Goal: Contribute content: Contribute content

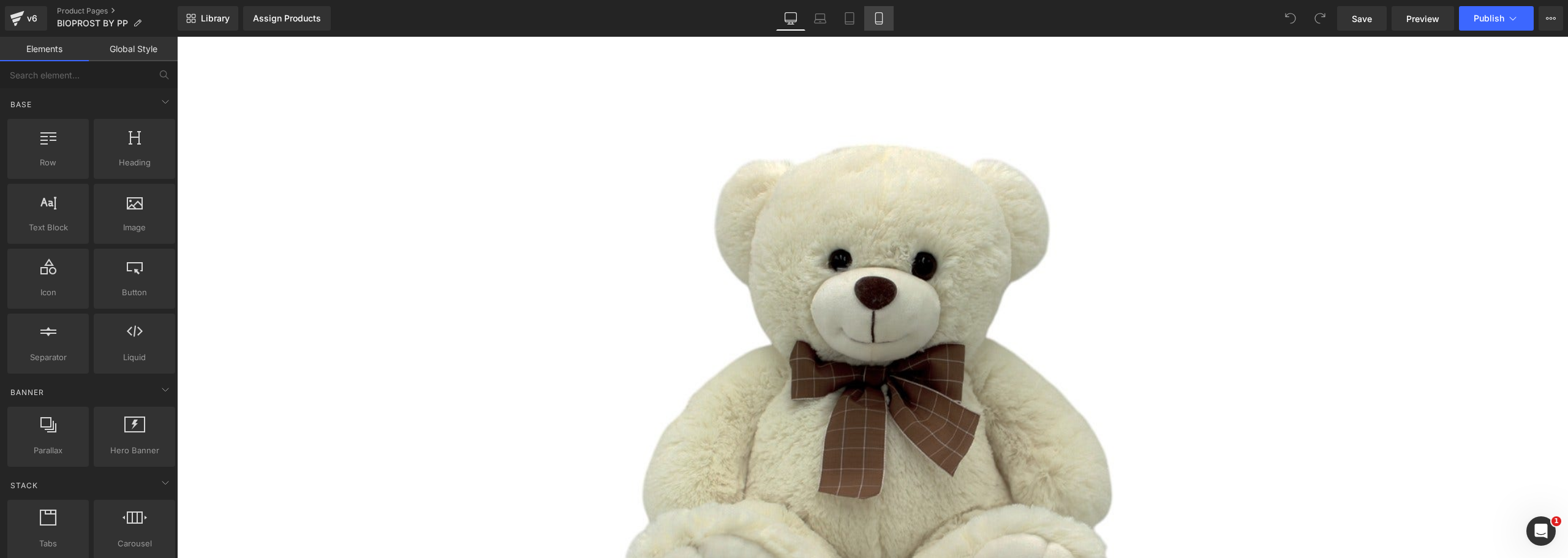
click at [886, 16] on link "Mobile" at bounding box center [879, 18] width 29 height 25
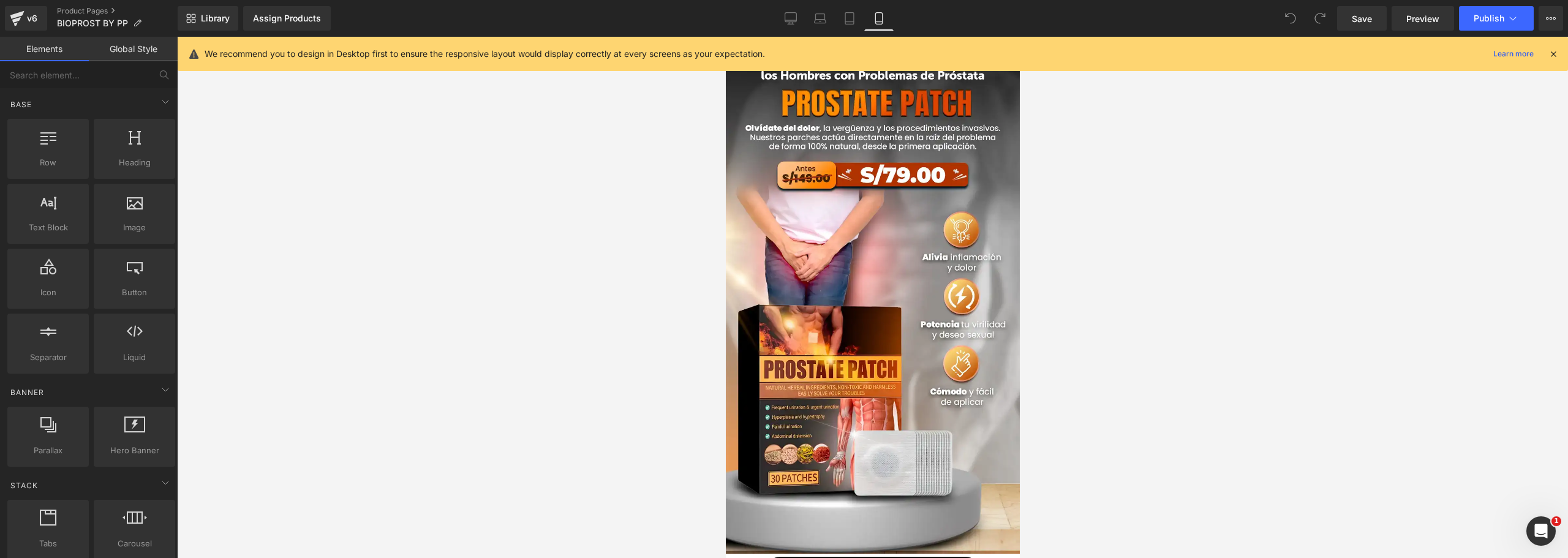
click at [1555, 50] on icon at bounding box center [1554, 53] width 11 height 11
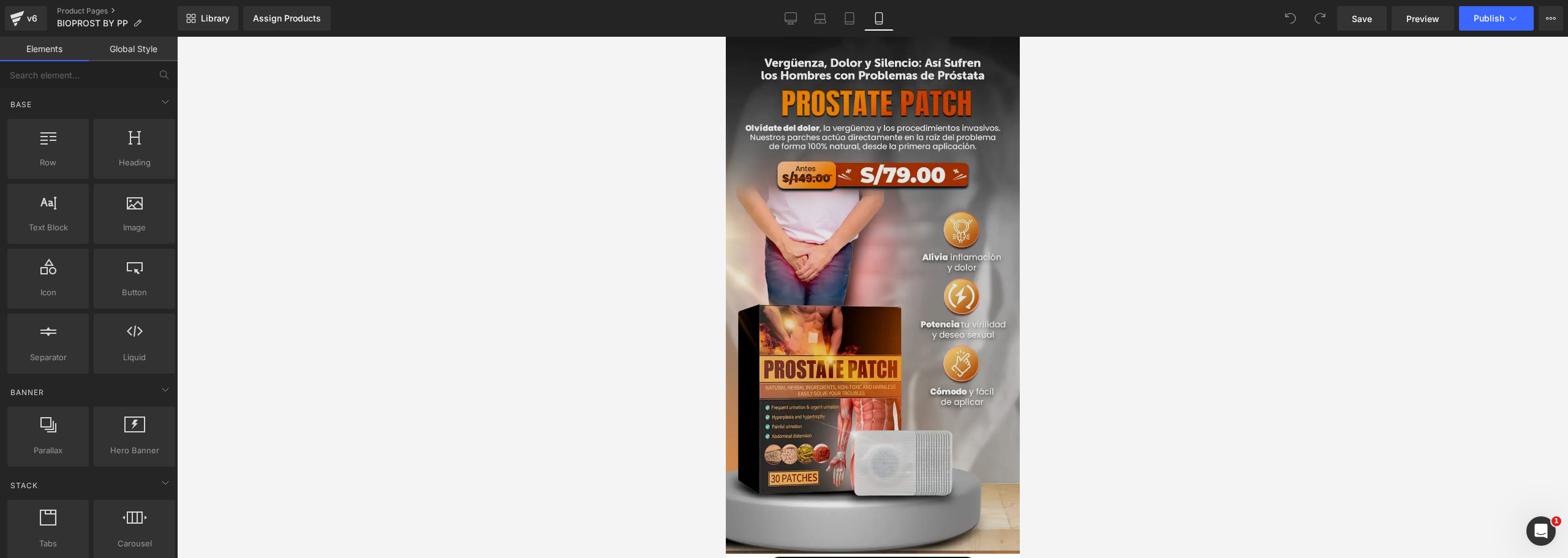
click at [910, 196] on img at bounding box center [872, 295] width 294 height 517
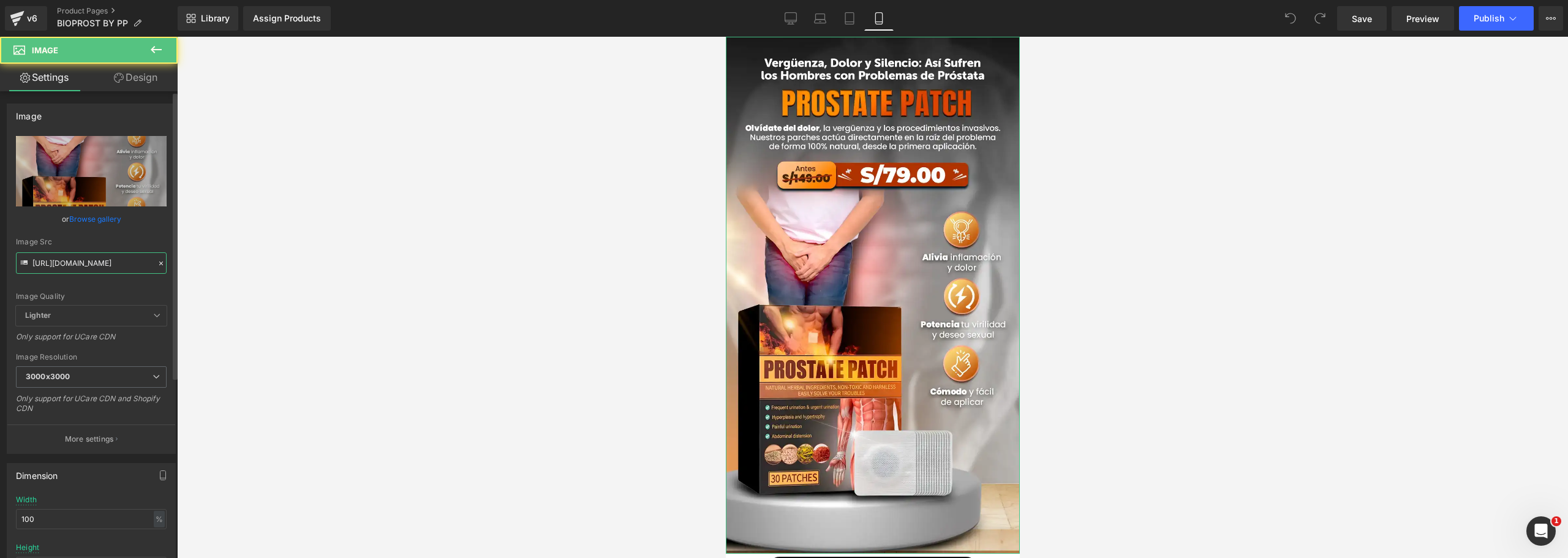
click at [56, 260] on input "[URL][DOMAIN_NAME]" at bounding box center [91, 262] width 150 height 21
paste input "G3szKHVY/1op"
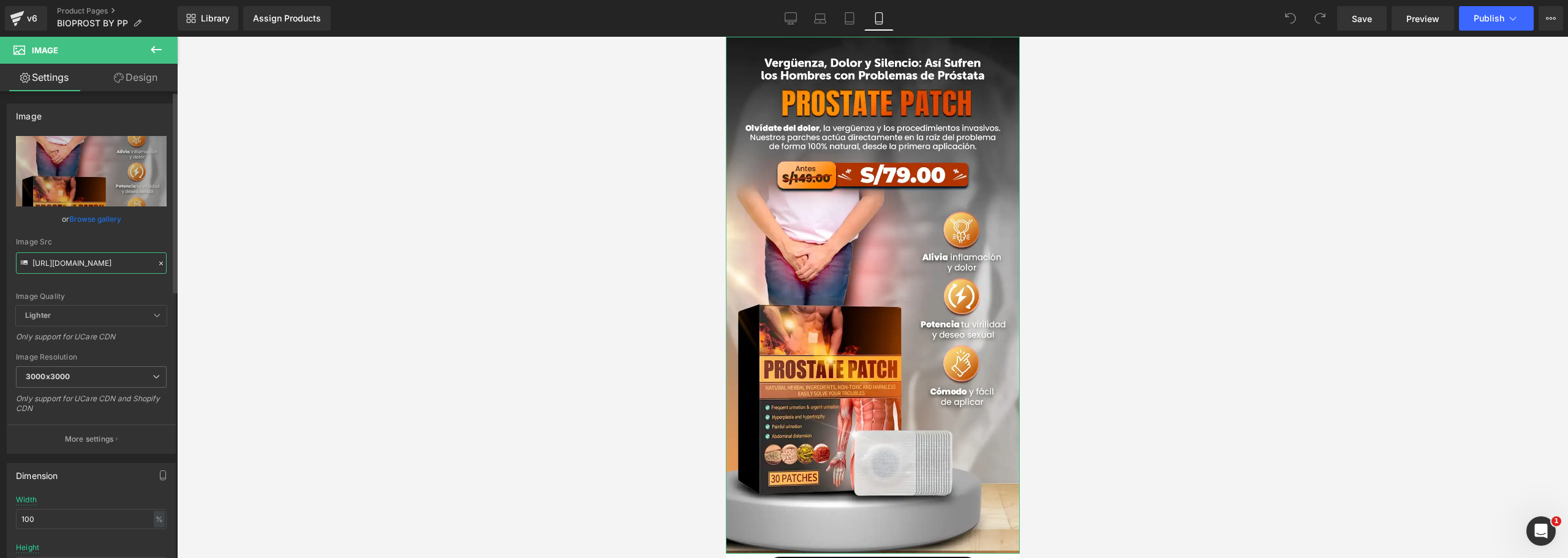
type input "[URL][DOMAIN_NAME]"
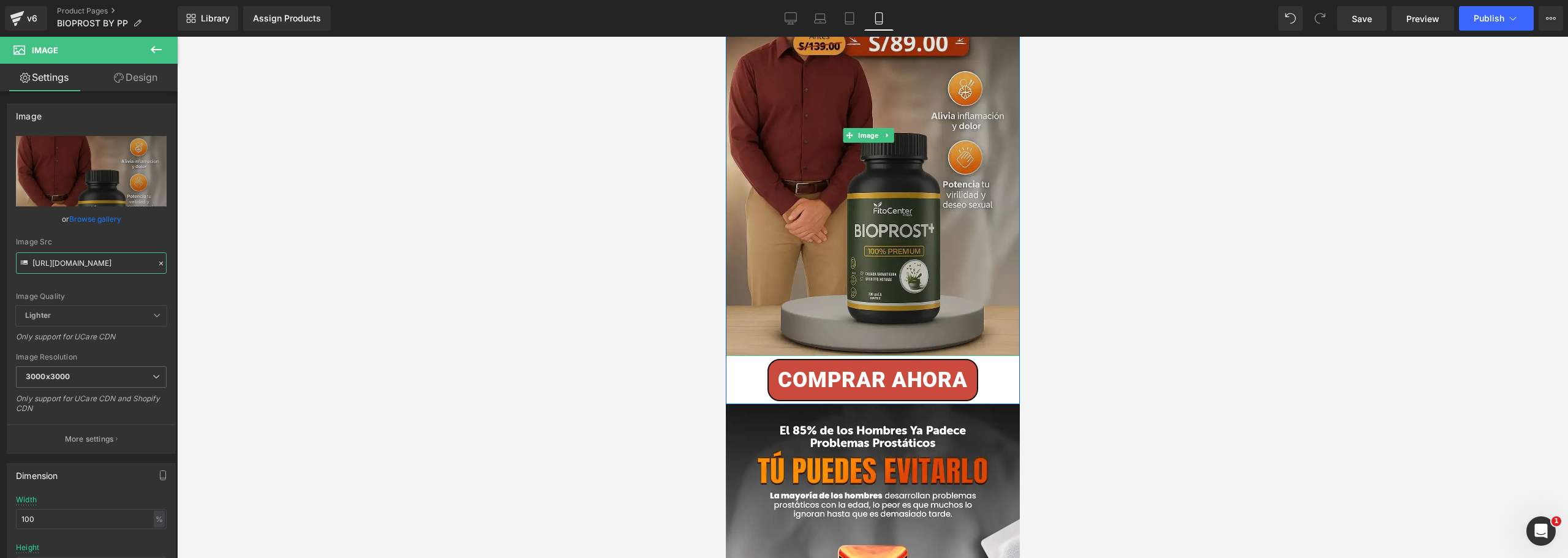
scroll to position [123, 0]
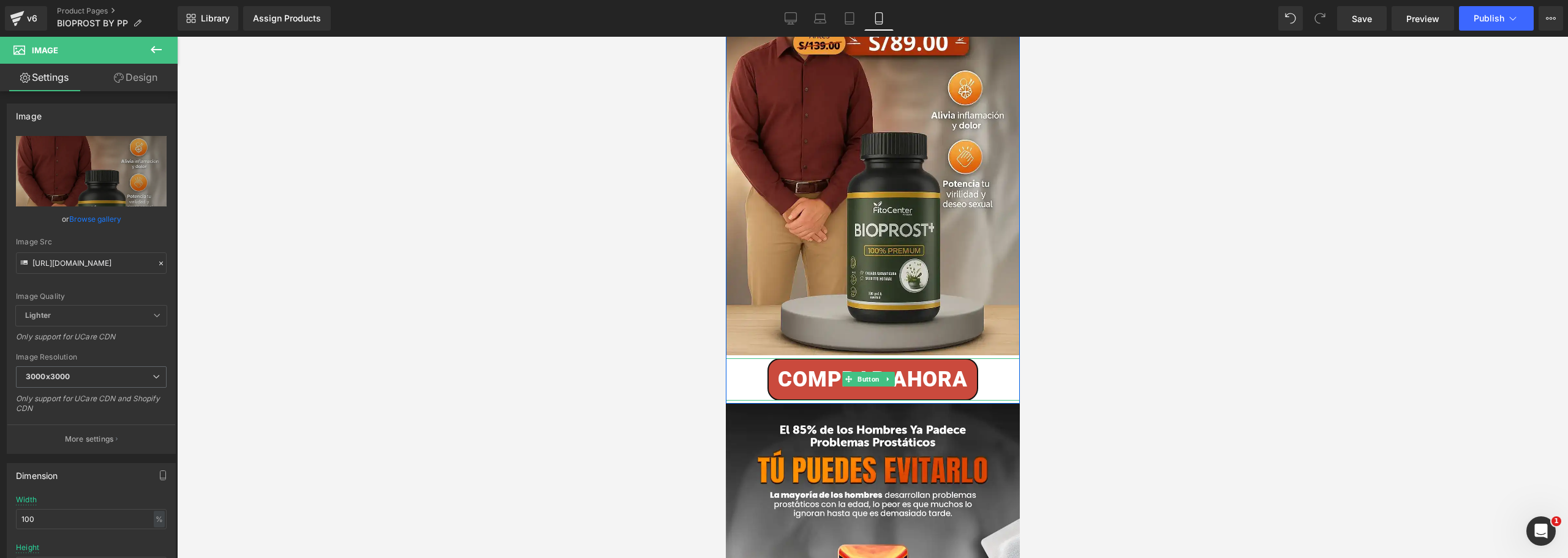
click at [743, 358] on div "COMPRAR AHORA" at bounding box center [872, 379] width 294 height 42
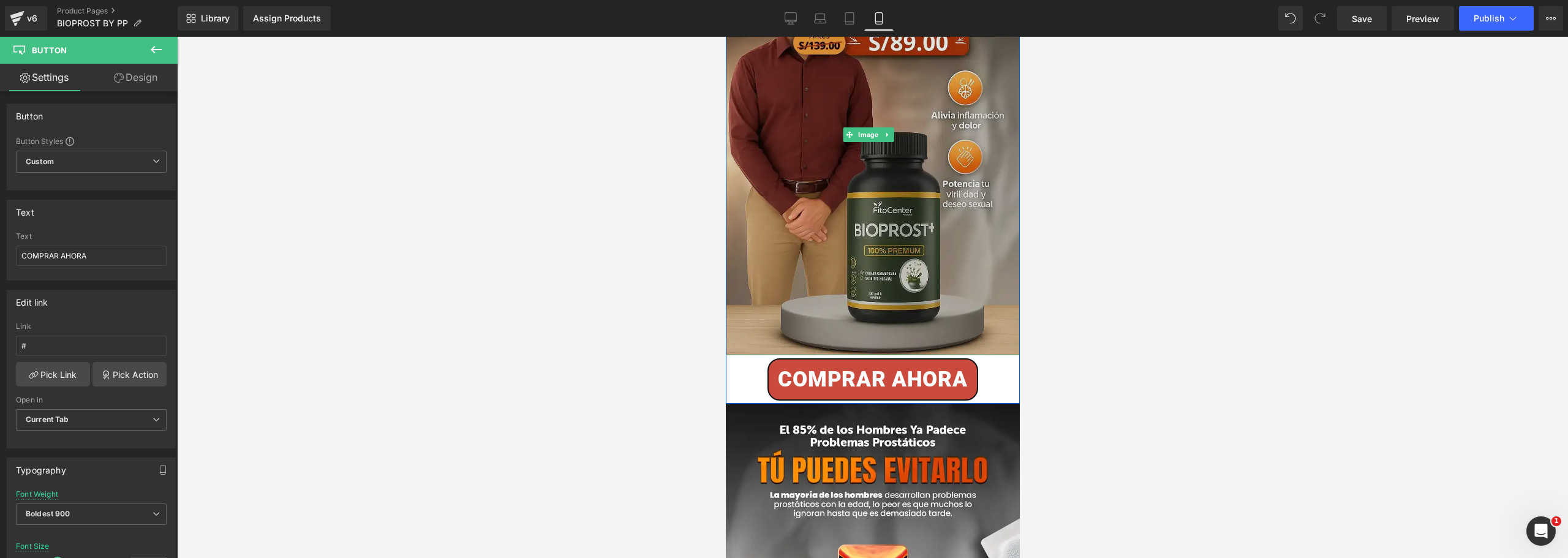
click at [740, 337] on img at bounding box center [872, 135] width 294 height 441
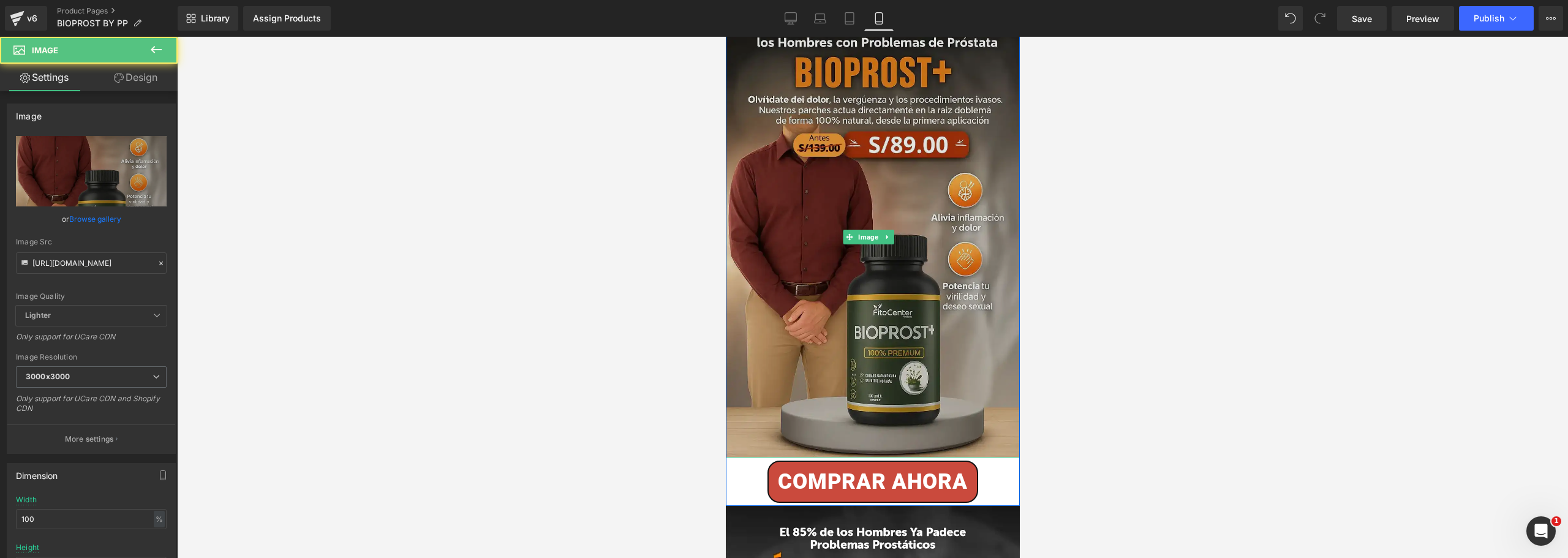
scroll to position [0, 0]
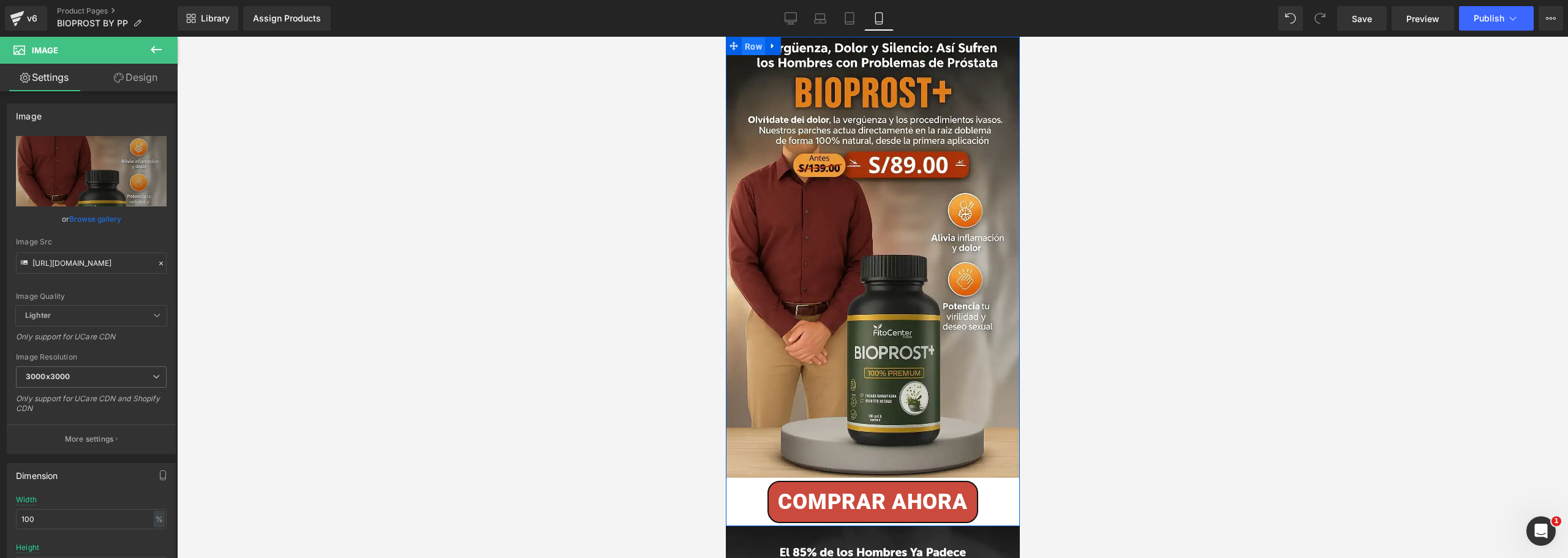
click at [753, 45] on span "Row" at bounding box center [752, 47] width 23 height 18
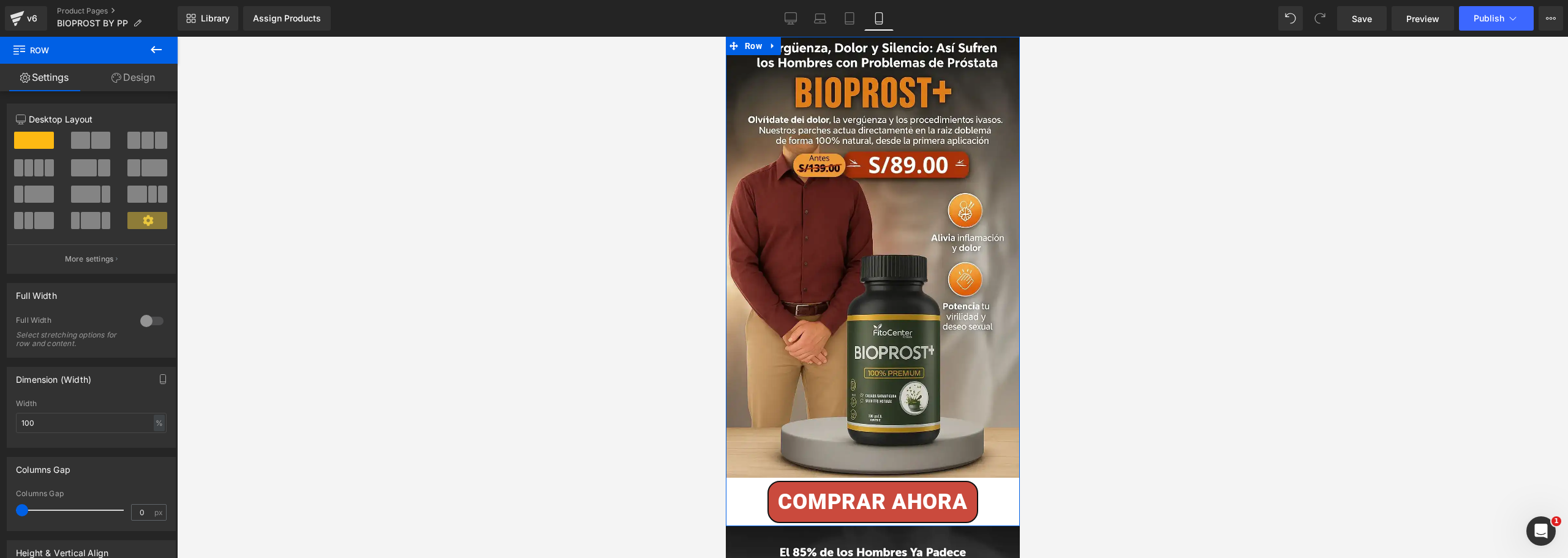
click at [122, 80] on link "Design" at bounding box center [133, 77] width 89 height 28
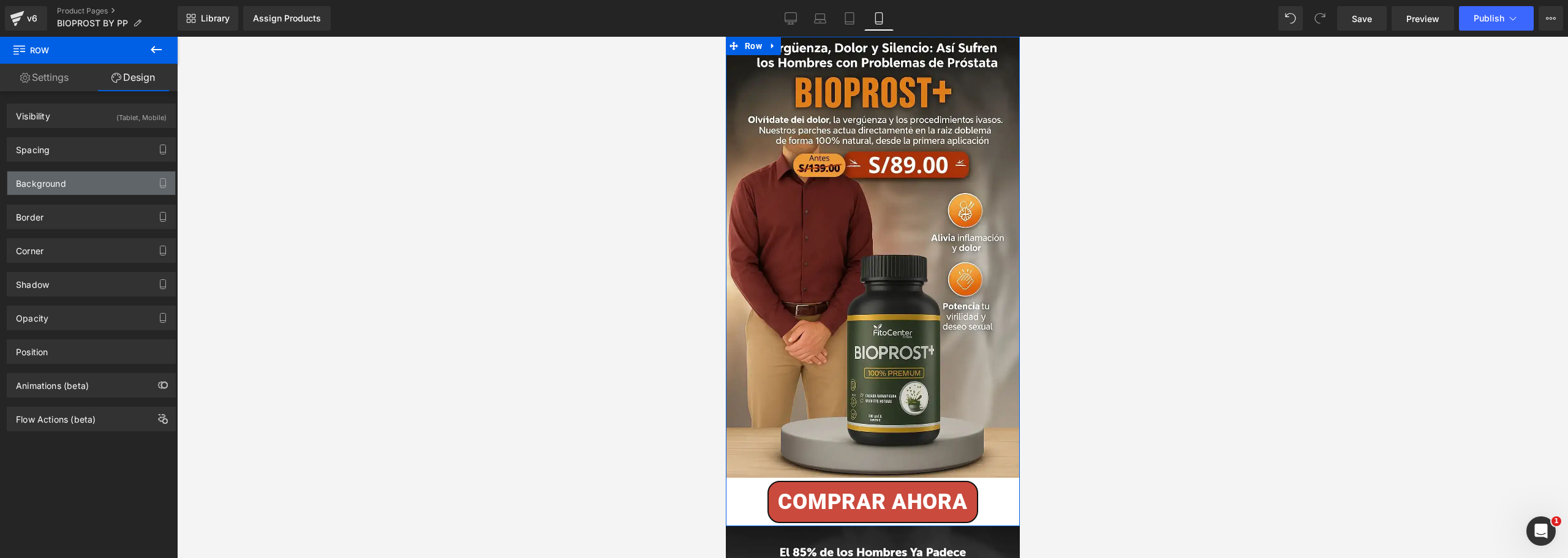
click at [84, 194] on div "Background" at bounding box center [91, 183] width 168 height 23
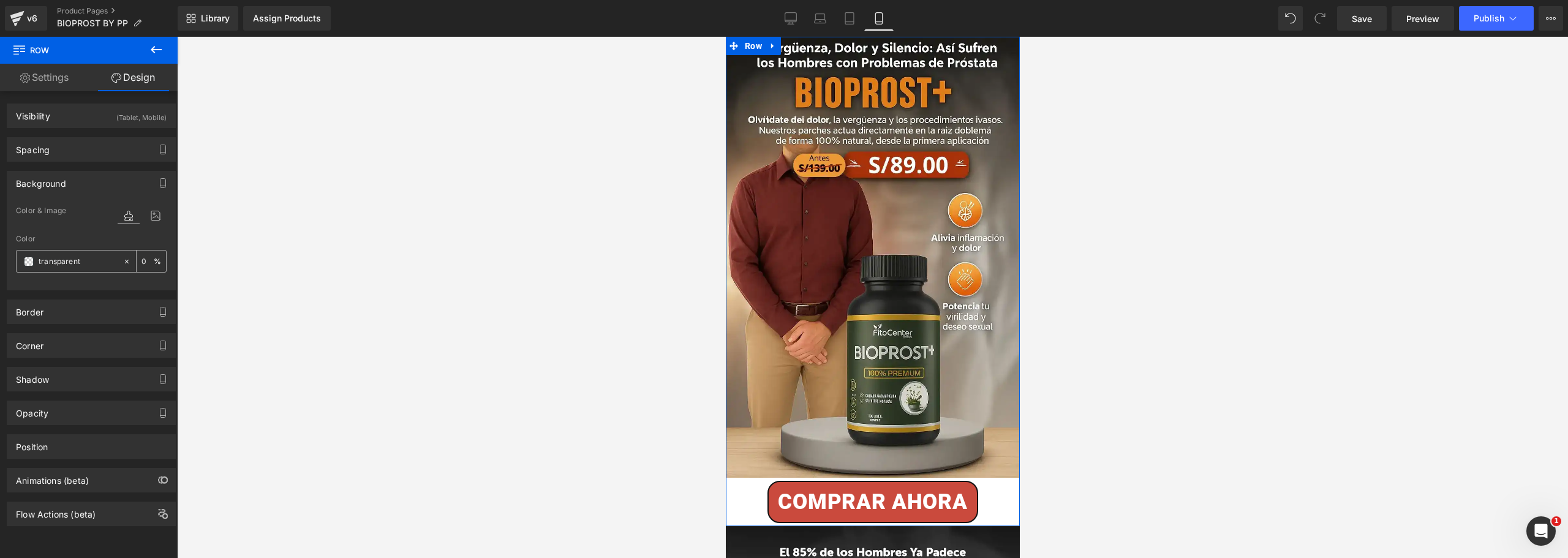
click at [72, 257] on input "transparent" at bounding box center [77, 262] width 78 height 14
click at [31, 262] on span at bounding box center [29, 261] width 10 height 10
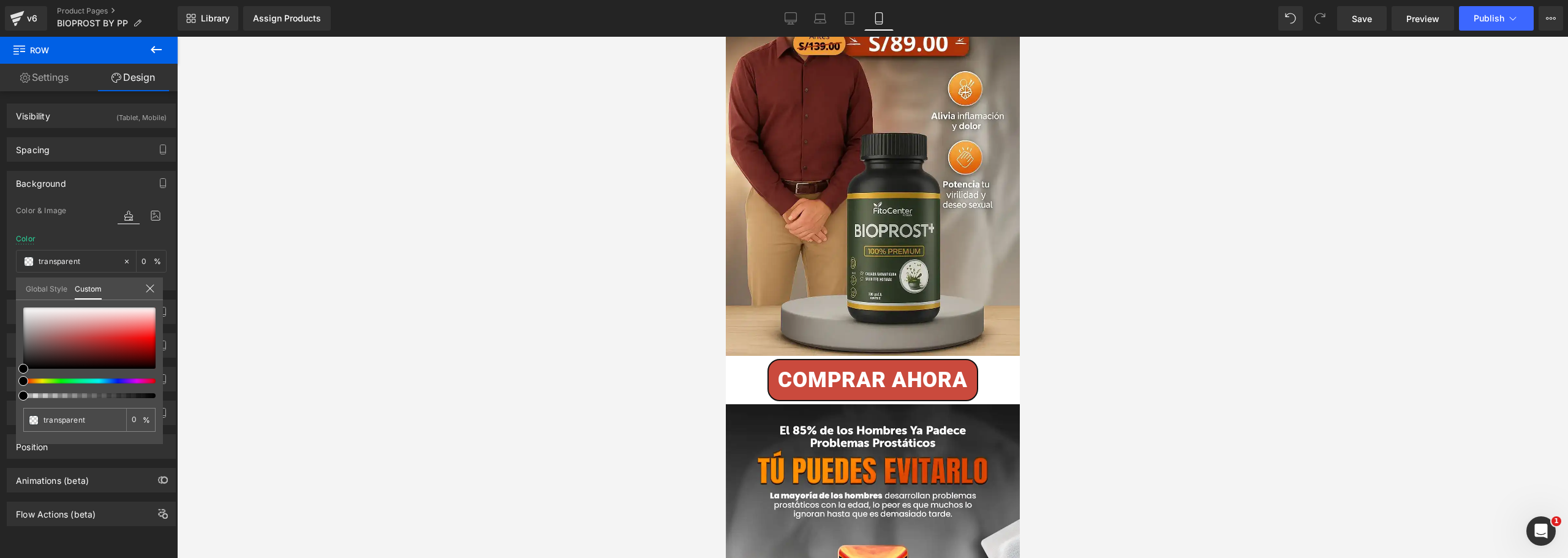
scroll to position [123, 0]
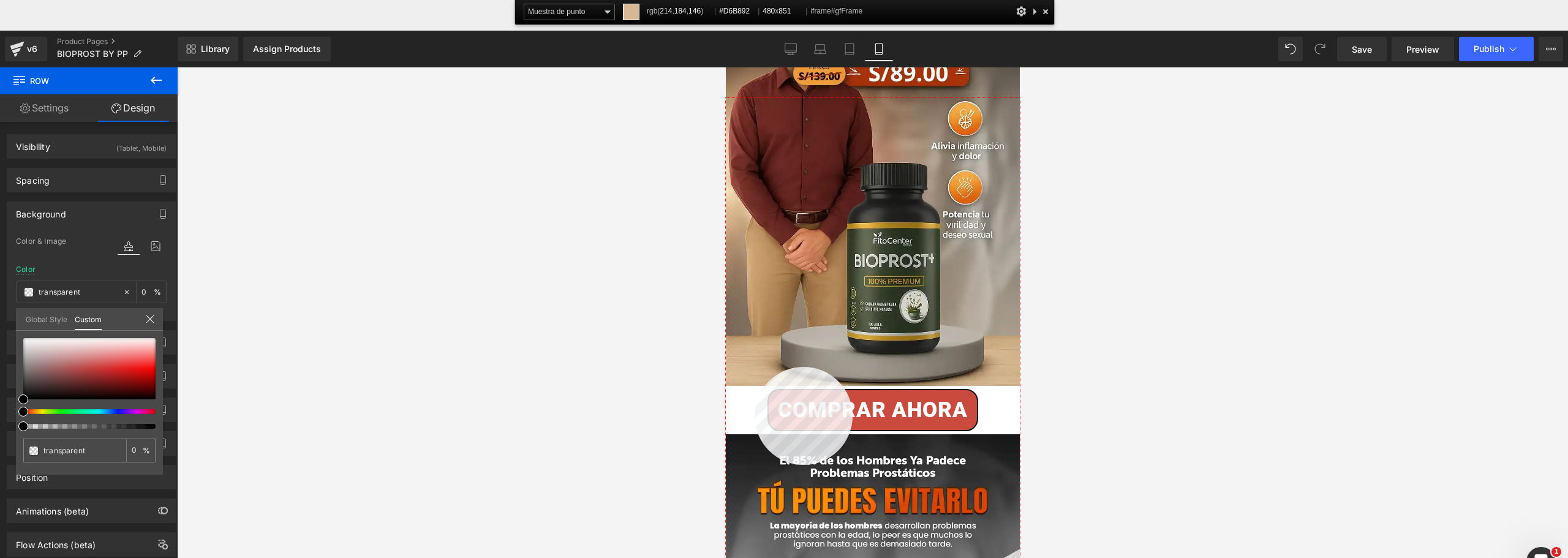
click at [755, 367] on div at bounding box center [873, 358] width 294 height 521
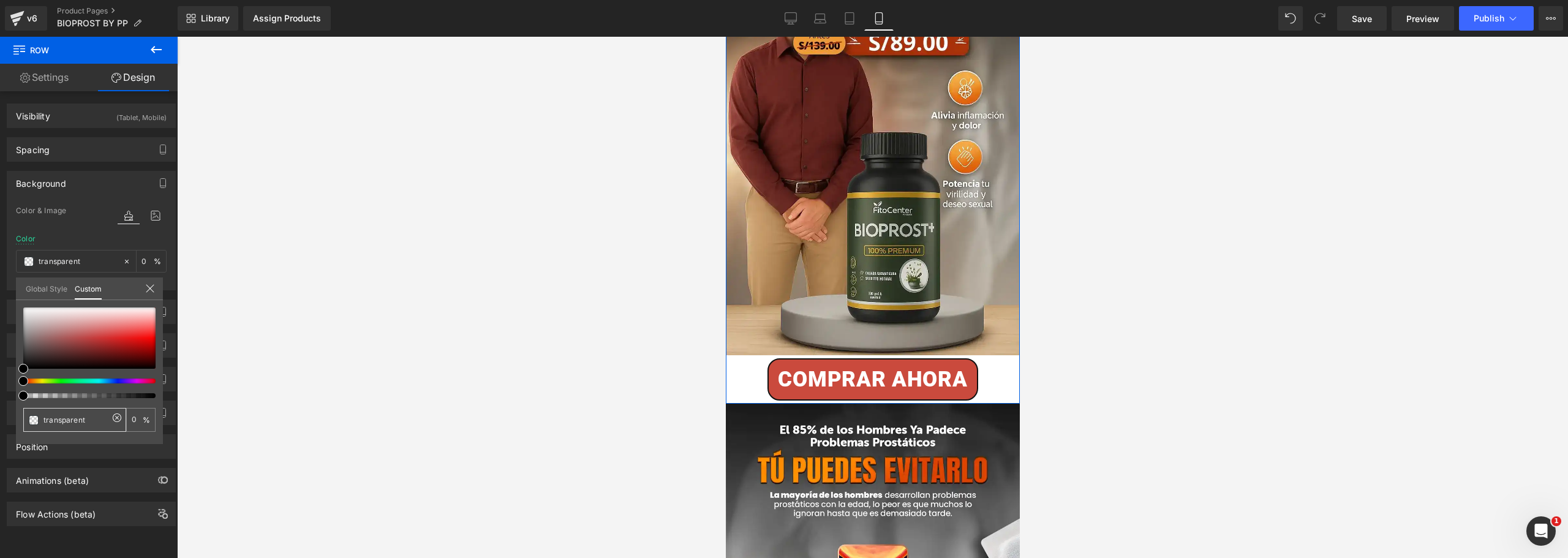
click at [59, 418] on input "transparent" at bounding box center [76, 420] width 65 height 13
paste input "#D6B892"
type input "#D6B892"
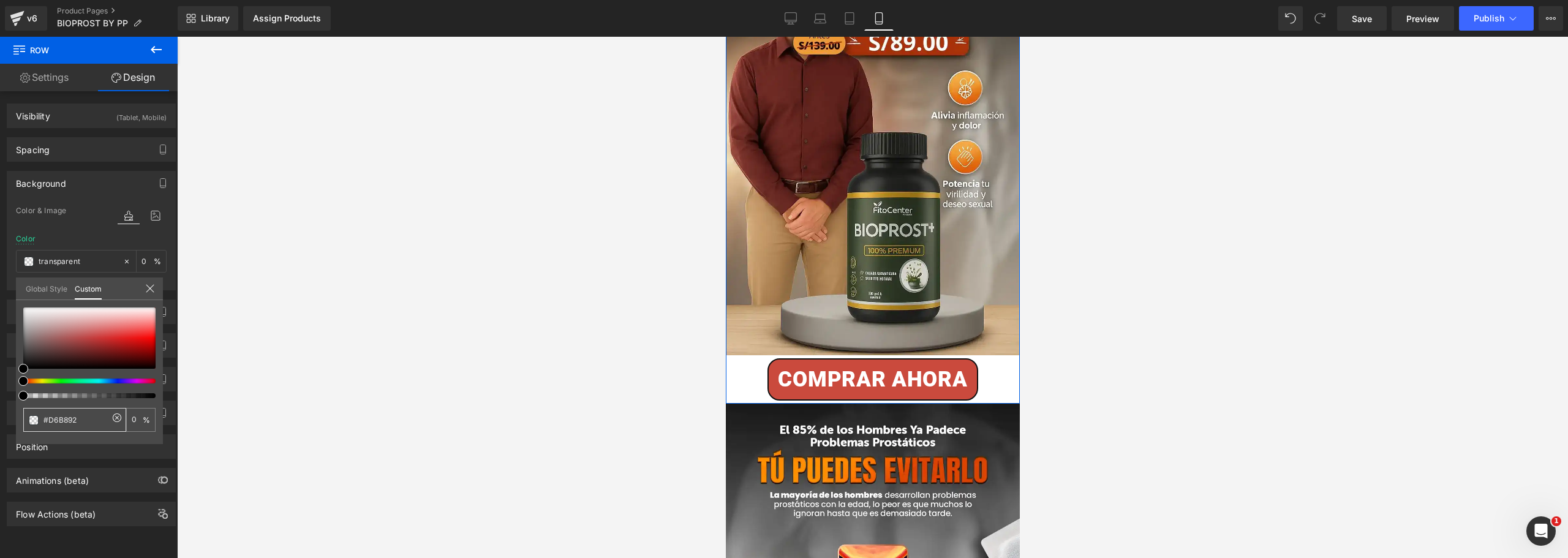
type input "100"
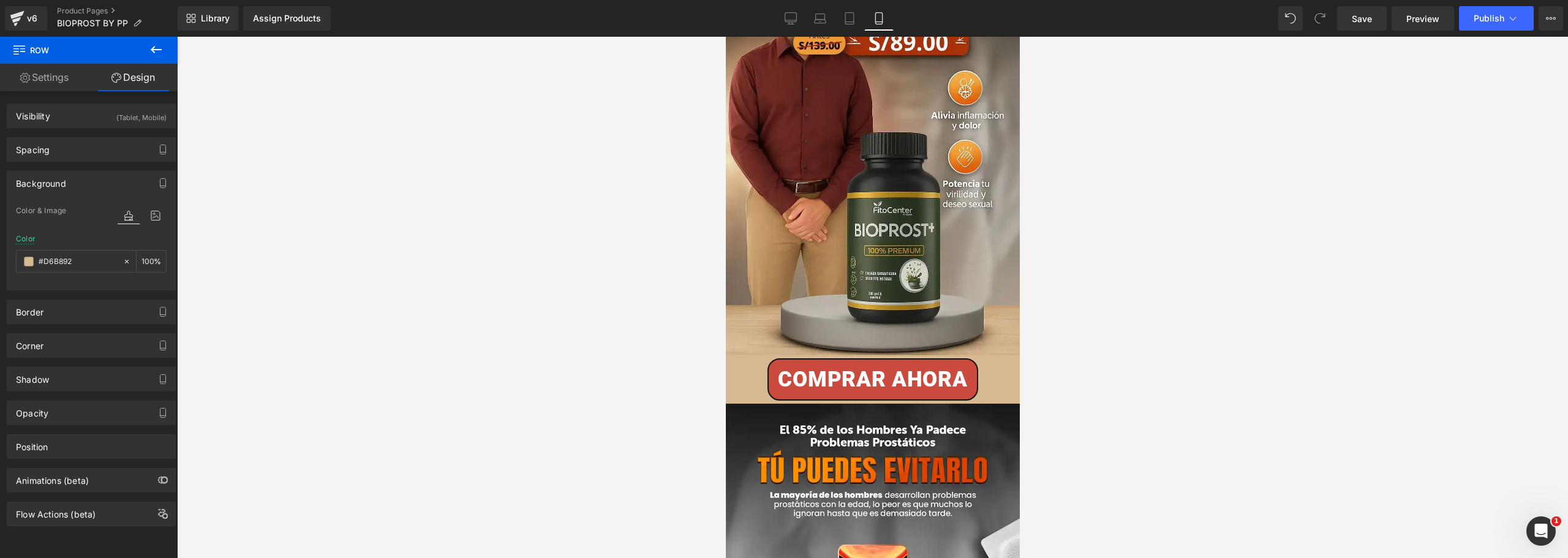
click at [406, 372] on div at bounding box center [872, 297] width 1391 height 521
click at [436, 371] on div at bounding box center [872, 297] width 1391 height 521
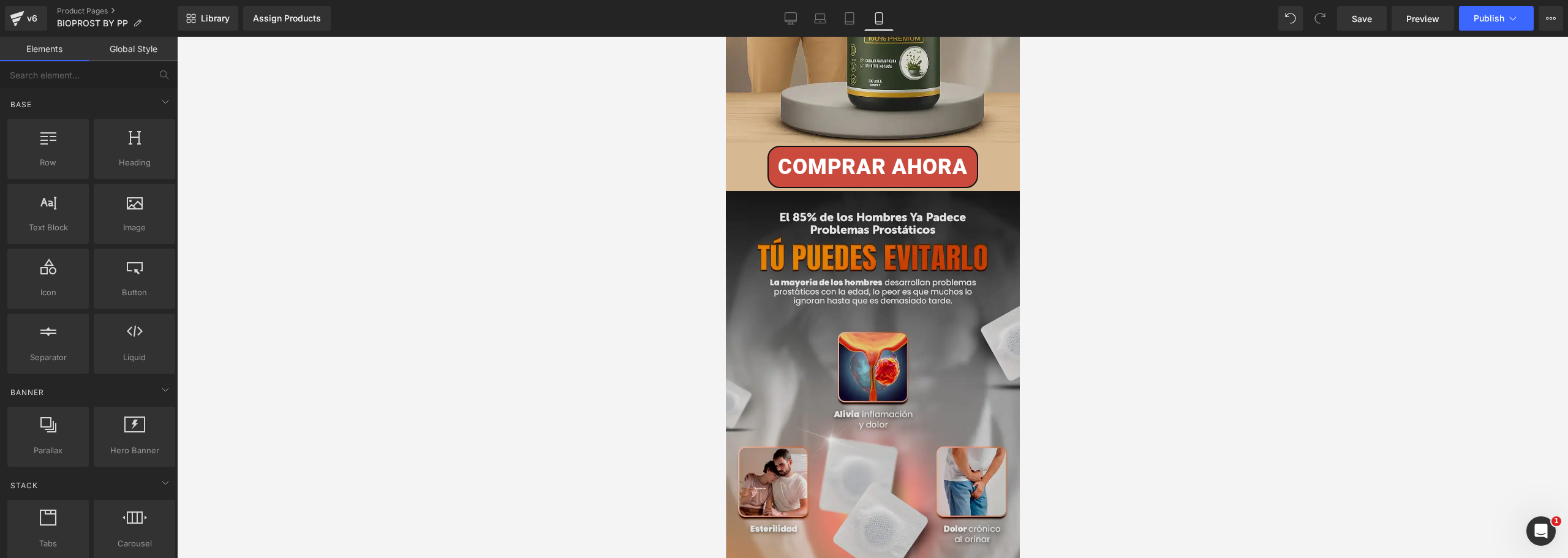
scroll to position [429, 0]
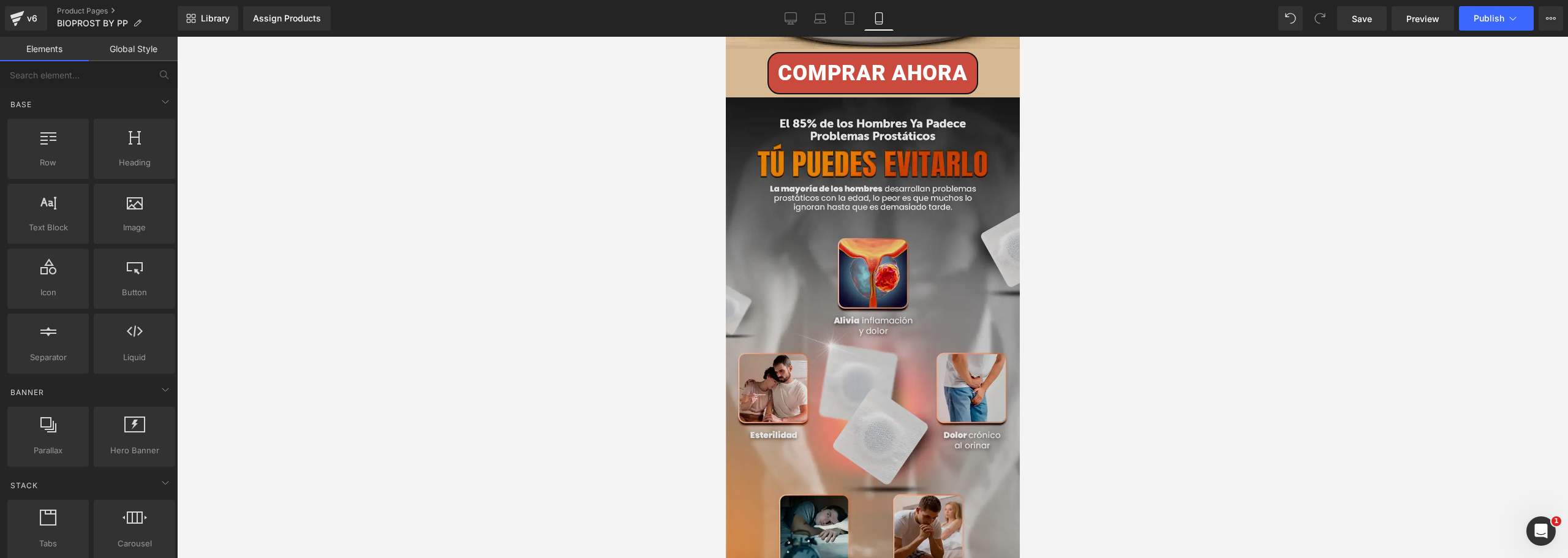
click at [813, 253] on img at bounding box center [872, 355] width 294 height 517
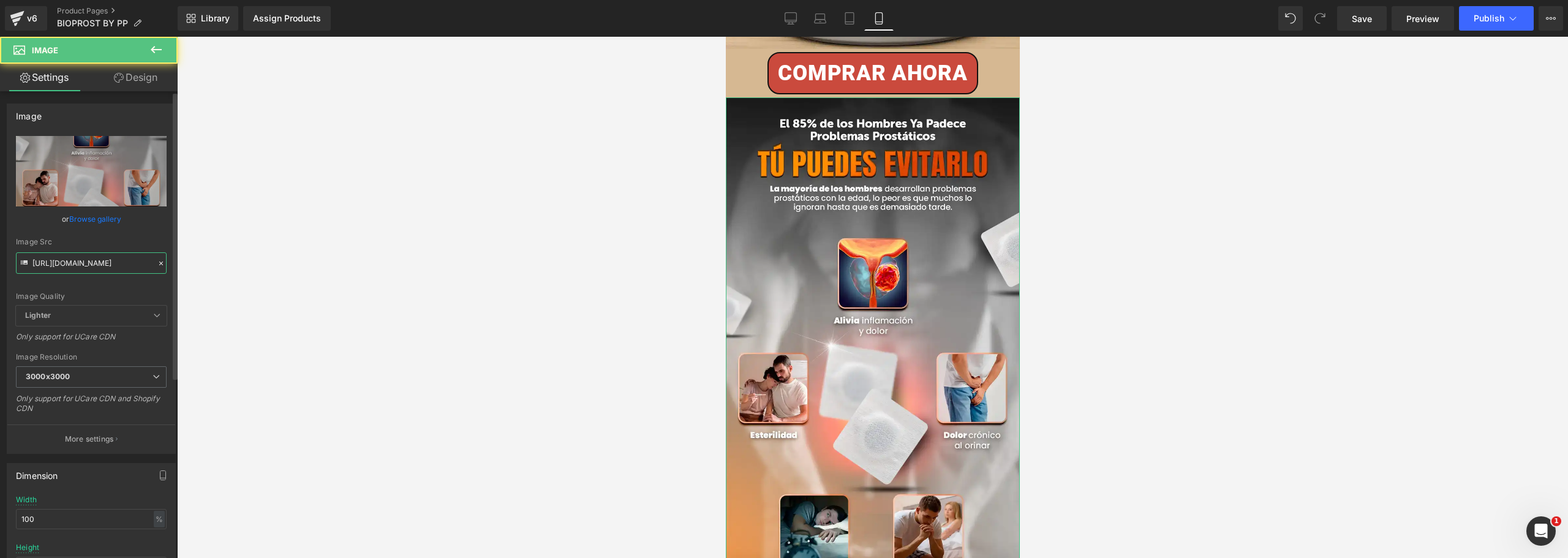
click at [83, 265] on input "[URL][DOMAIN_NAME]" at bounding box center [91, 262] width 150 height 21
paste input "qMnkPRWx/2op"
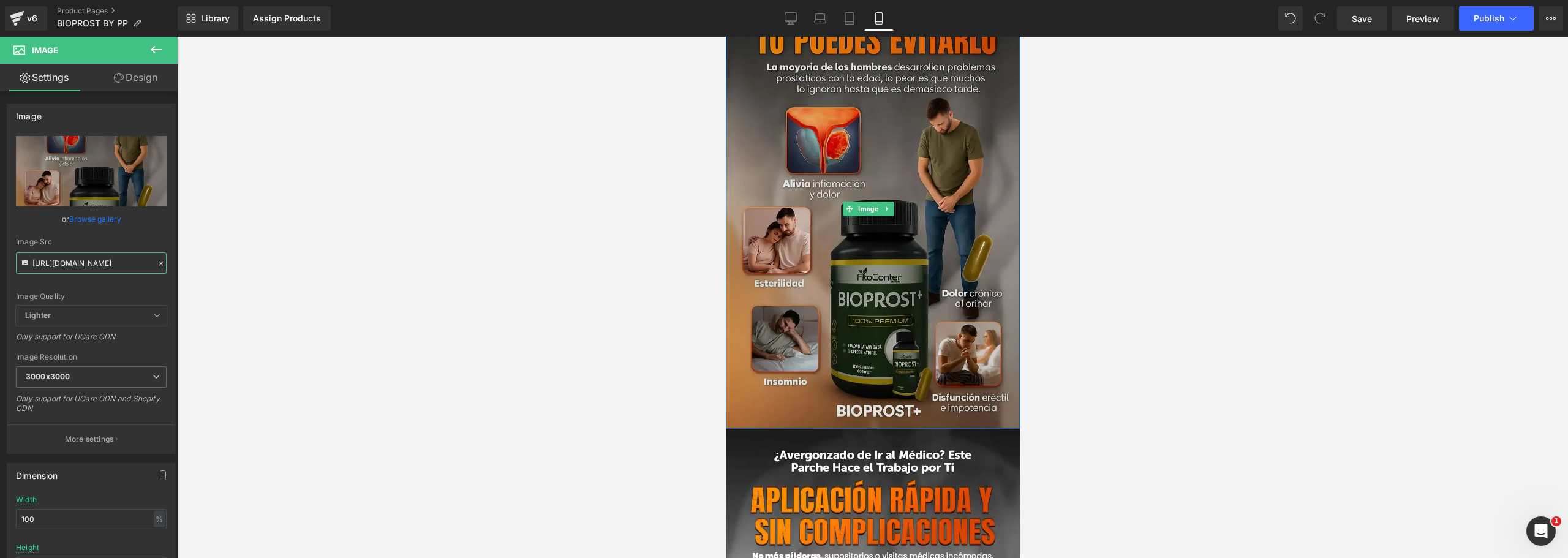
scroll to position [551, 0]
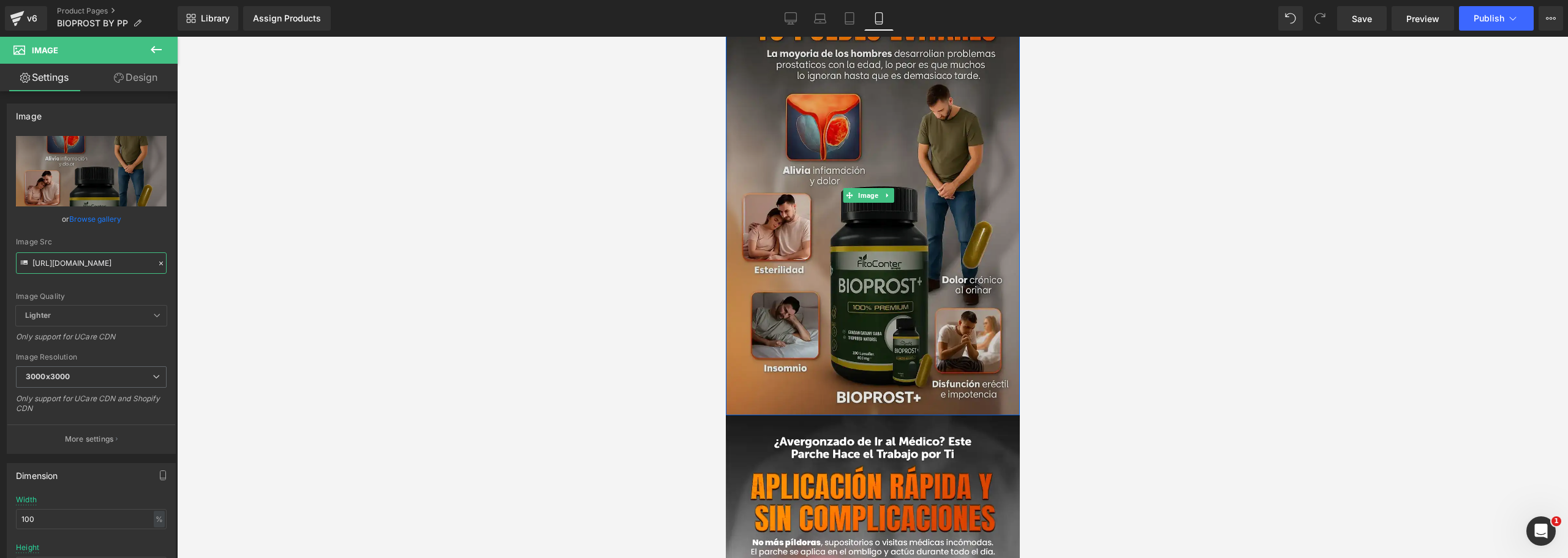
type input "[URL][DOMAIN_NAME]"
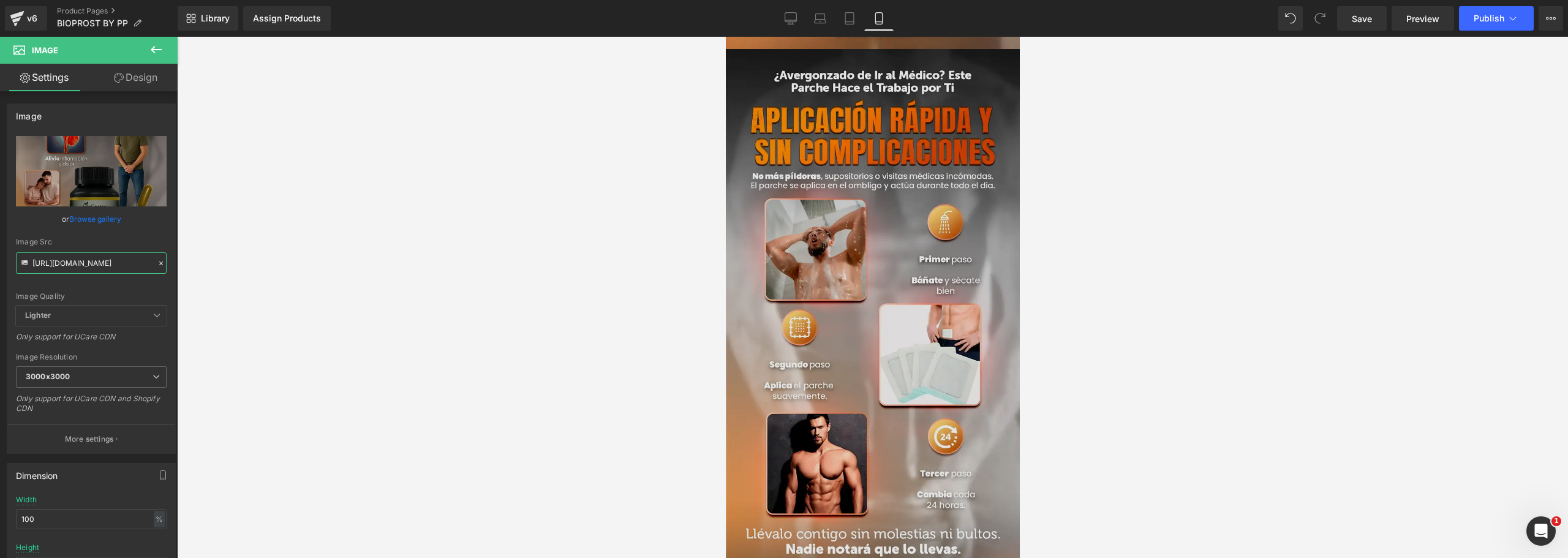
scroll to position [918, 0]
click at [807, 292] on img at bounding box center [872, 306] width 294 height 517
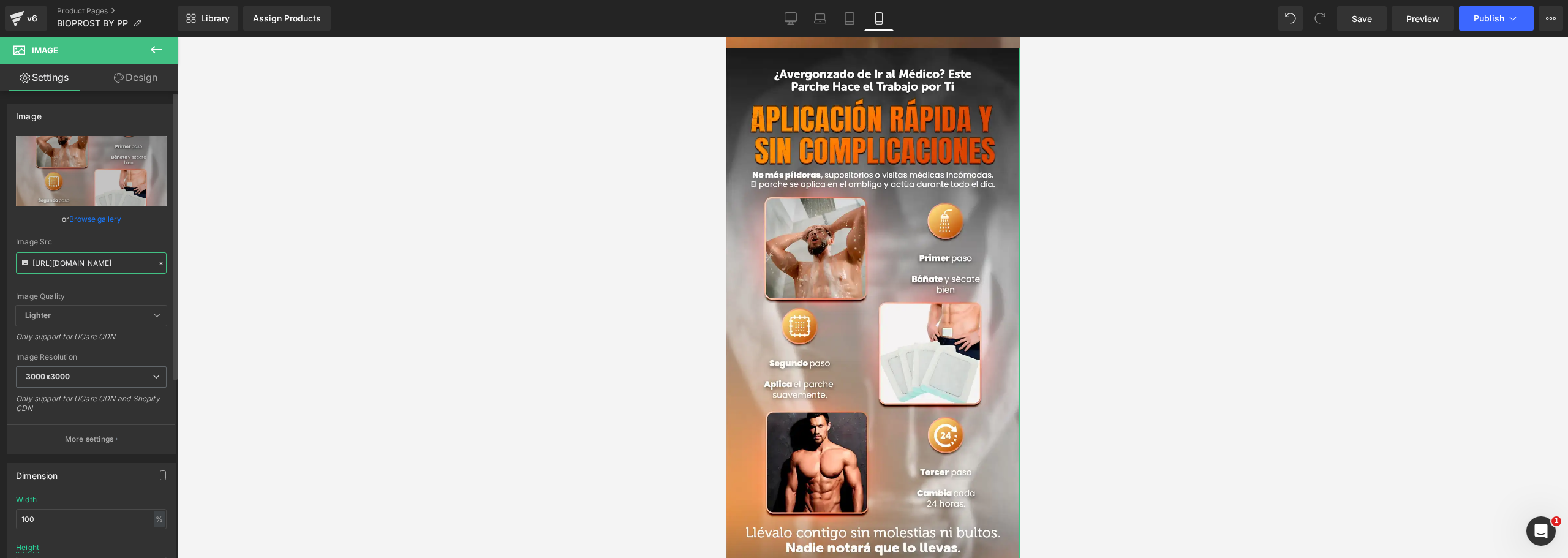
click at [96, 268] on input "[URL][DOMAIN_NAME]" at bounding box center [91, 262] width 150 height 21
paste input "895PG0/3op"
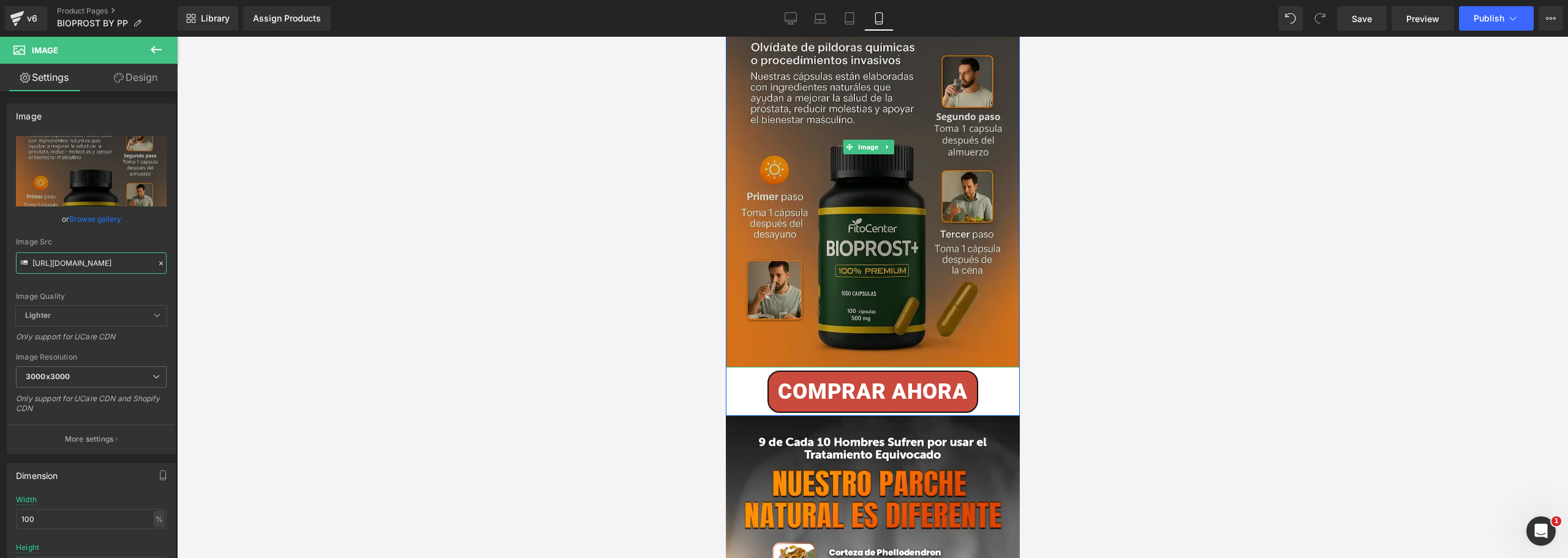
scroll to position [1041, 0]
type input "[URL][DOMAIN_NAME]"
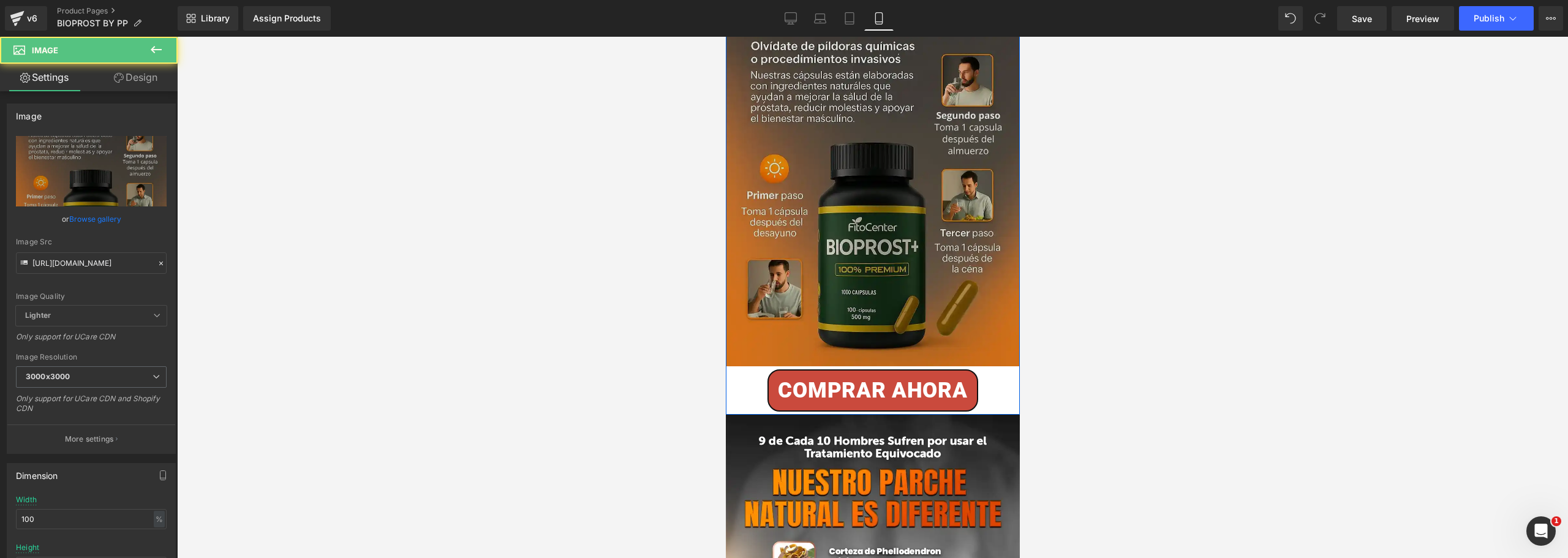
click at [767, 295] on img at bounding box center [872, 146] width 294 height 441
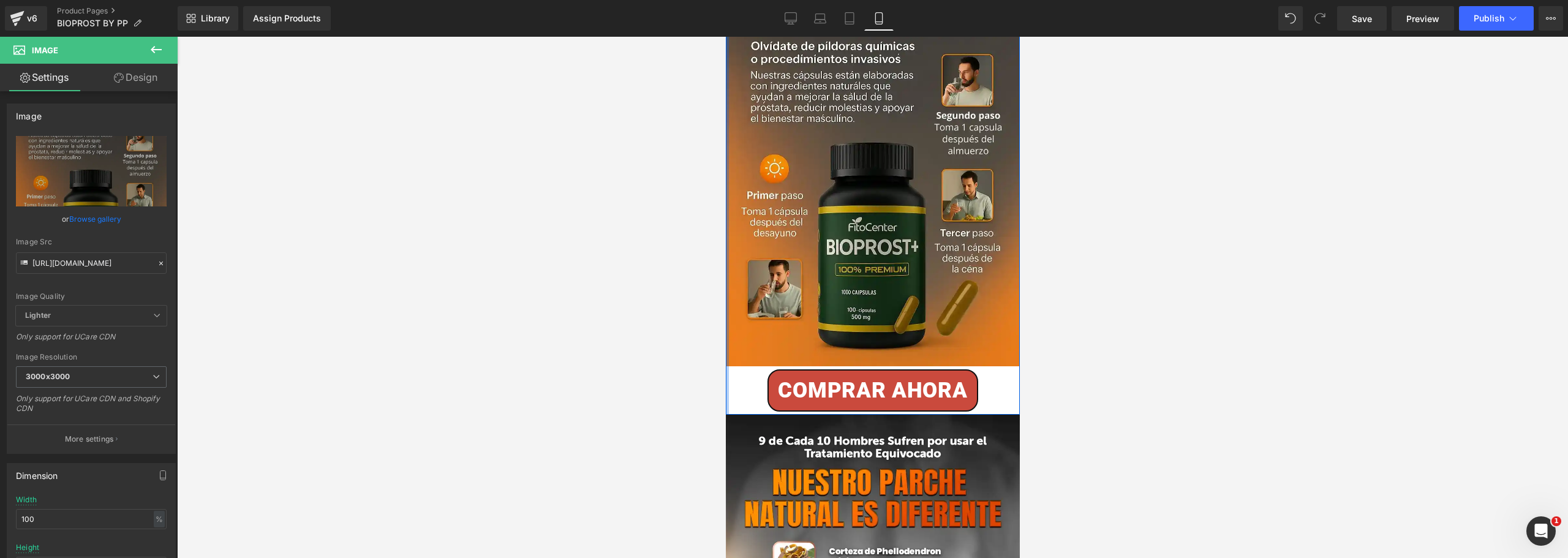
drag, startPoint x: 727, startPoint y: 332, endPoint x: 1440, endPoint y: 375, distance: 714.3
click at [727, 332] on div at bounding box center [727, 170] width 3 height 490
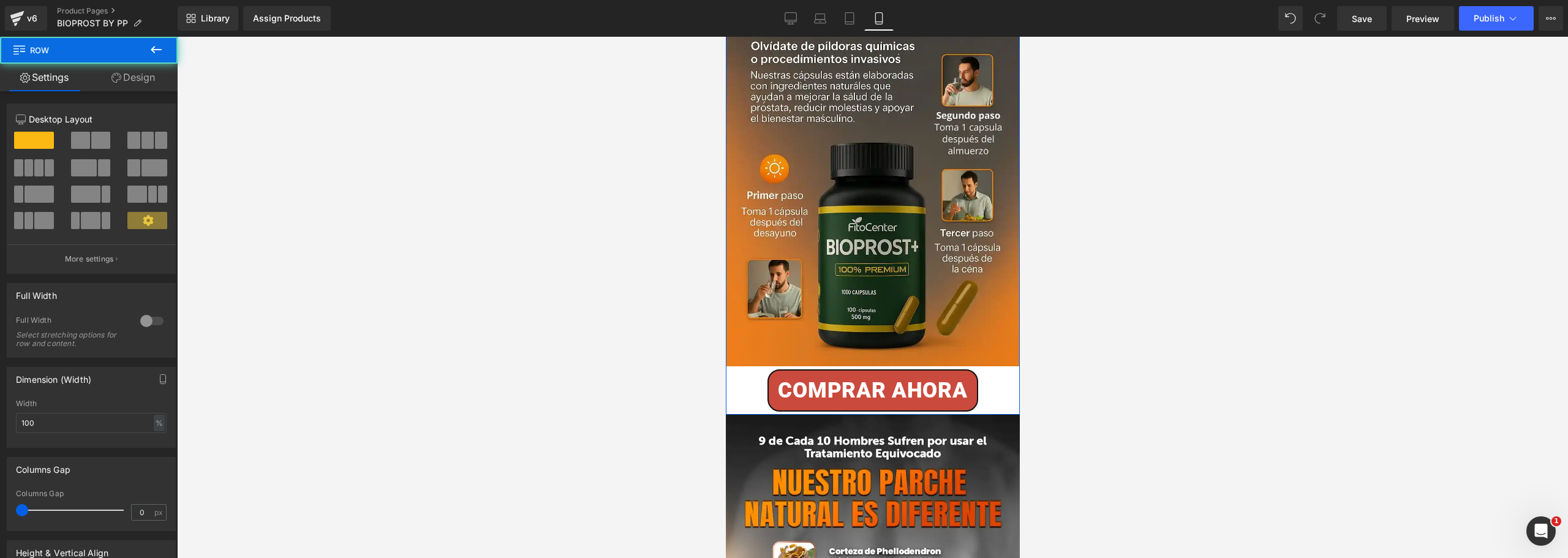
click at [123, 78] on link "Design" at bounding box center [133, 77] width 89 height 28
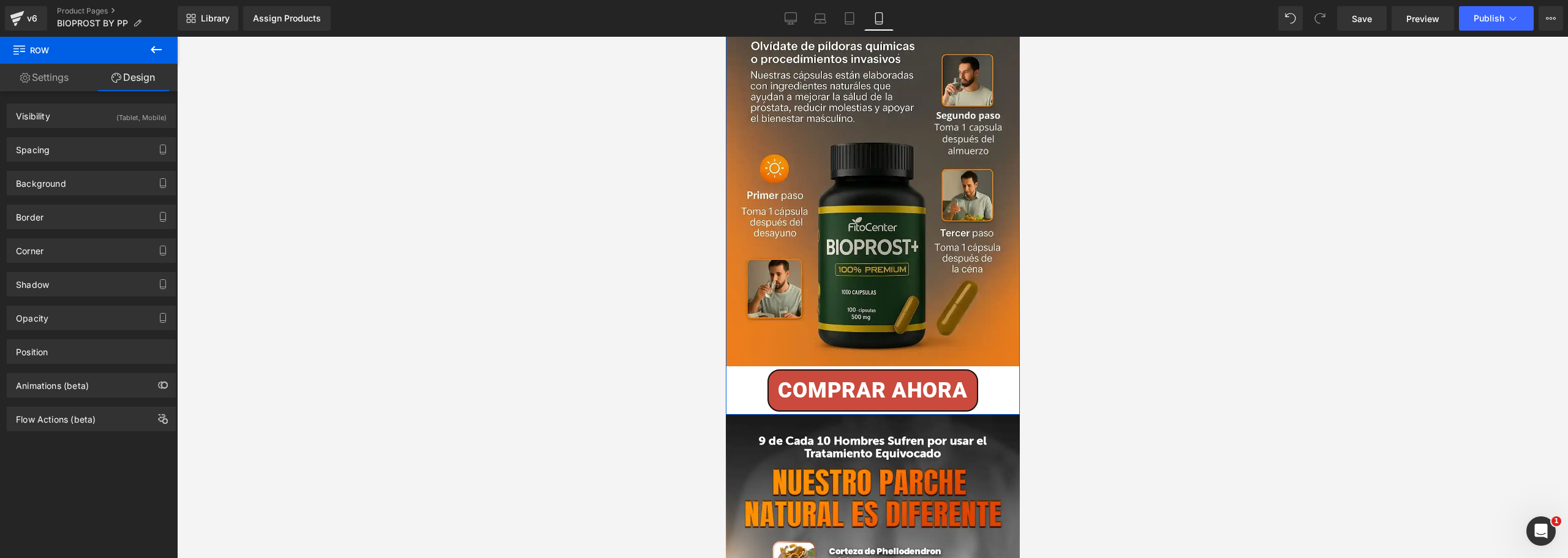
click at [55, 196] on div "Border Border Style Custom Custom Setup Global Style Custom Setup Global Style …" at bounding box center [91, 212] width 183 height 34
click at [55, 190] on div "Background" at bounding box center [91, 183] width 168 height 23
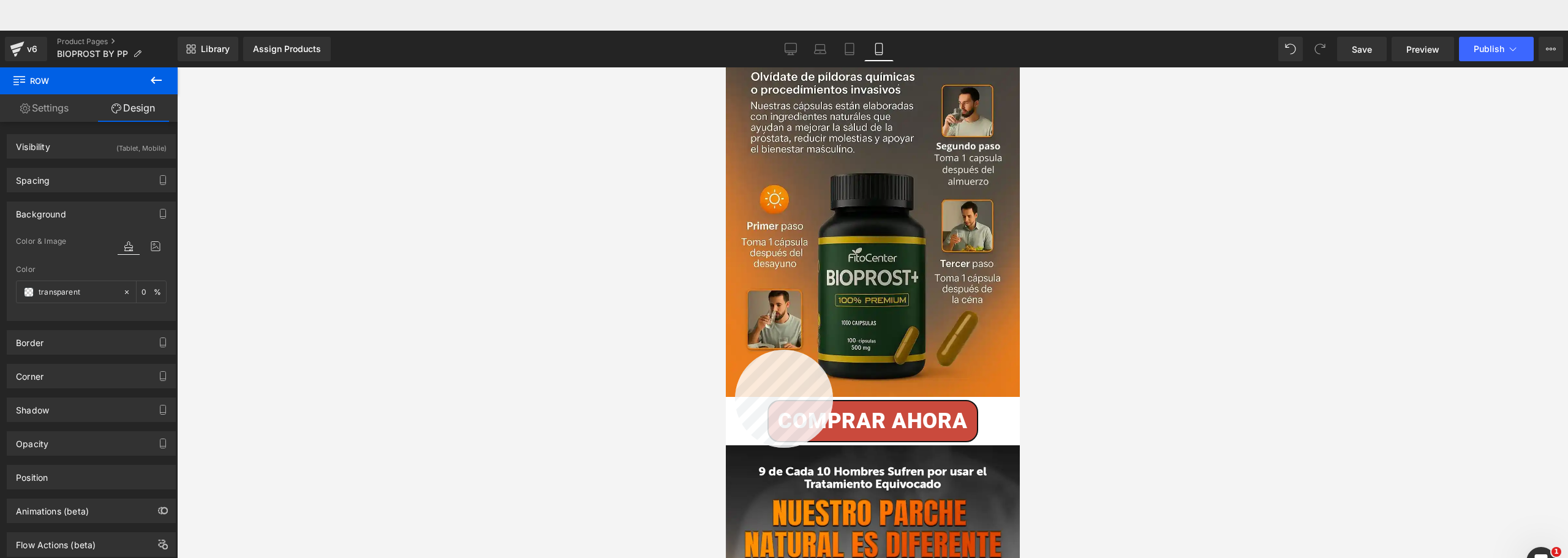
drag, startPoint x: 735, startPoint y: 350, endPoint x: 697, endPoint y: 353, distance: 38.1
click at [736, 350] on div at bounding box center [873, 358] width 294 height 521
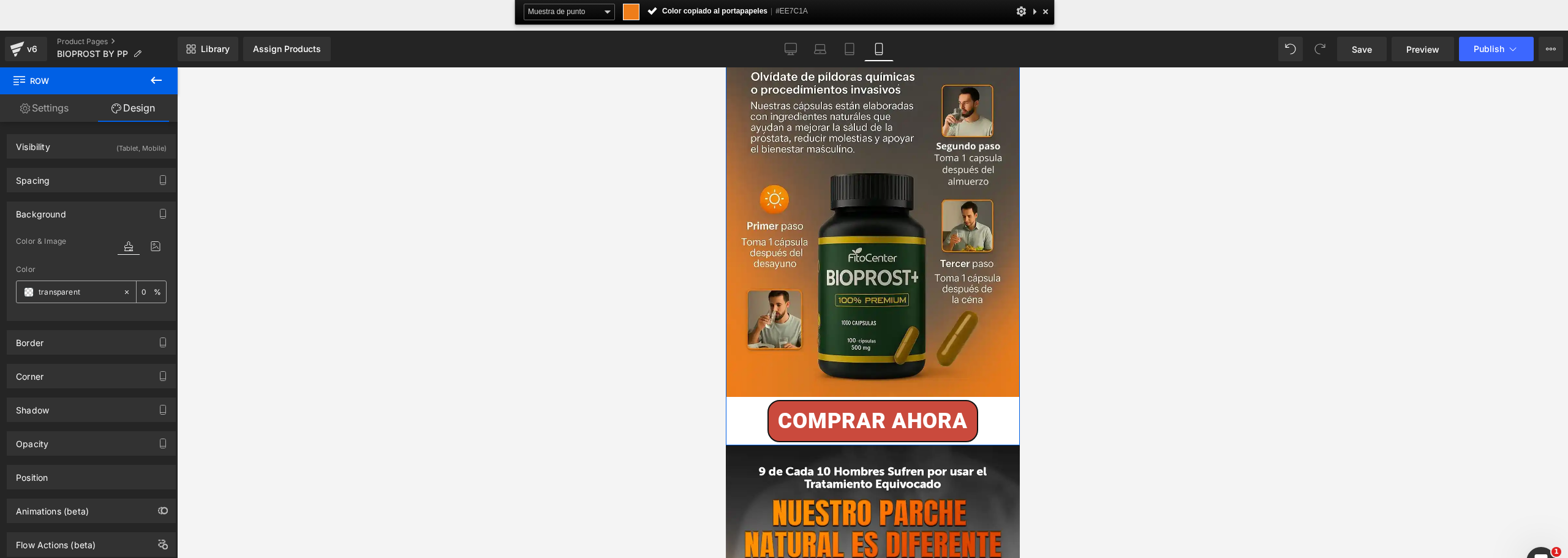
click at [100, 291] on input "transparent" at bounding box center [77, 292] width 78 height 14
paste input "#EE7C1A"
type input "#EE7C1A"
type input "100"
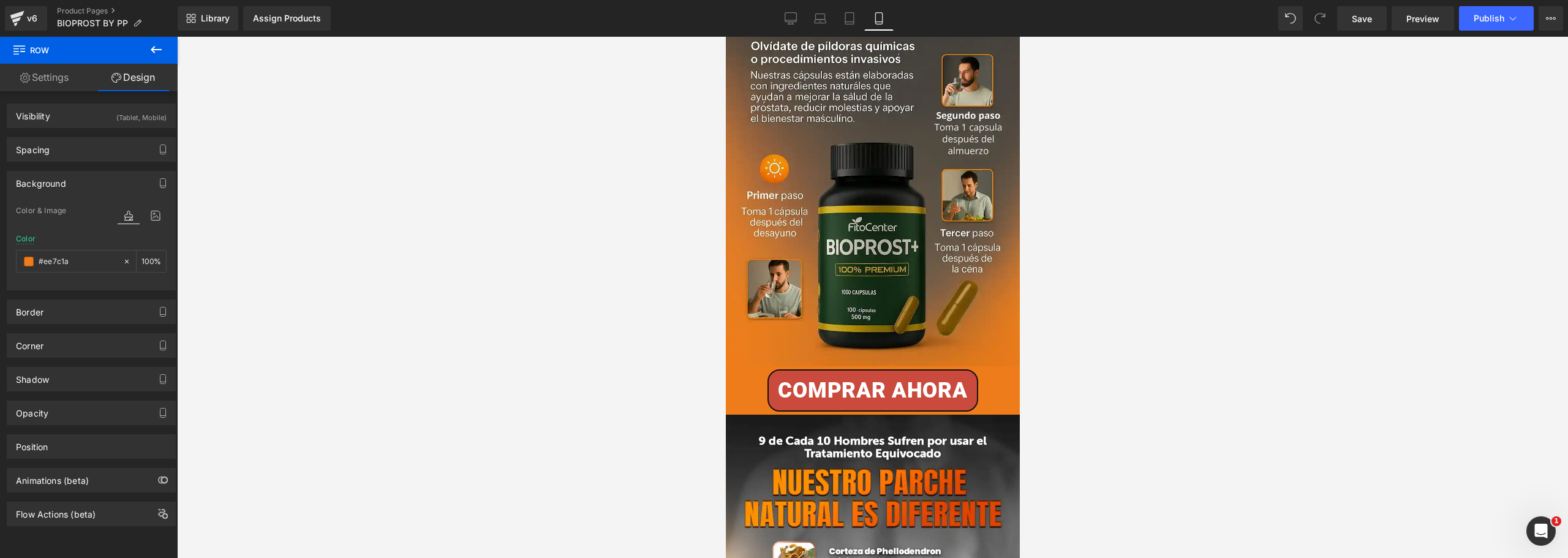
click at [519, 324] on div at bounding box center [872, 297] width 1391 height 521
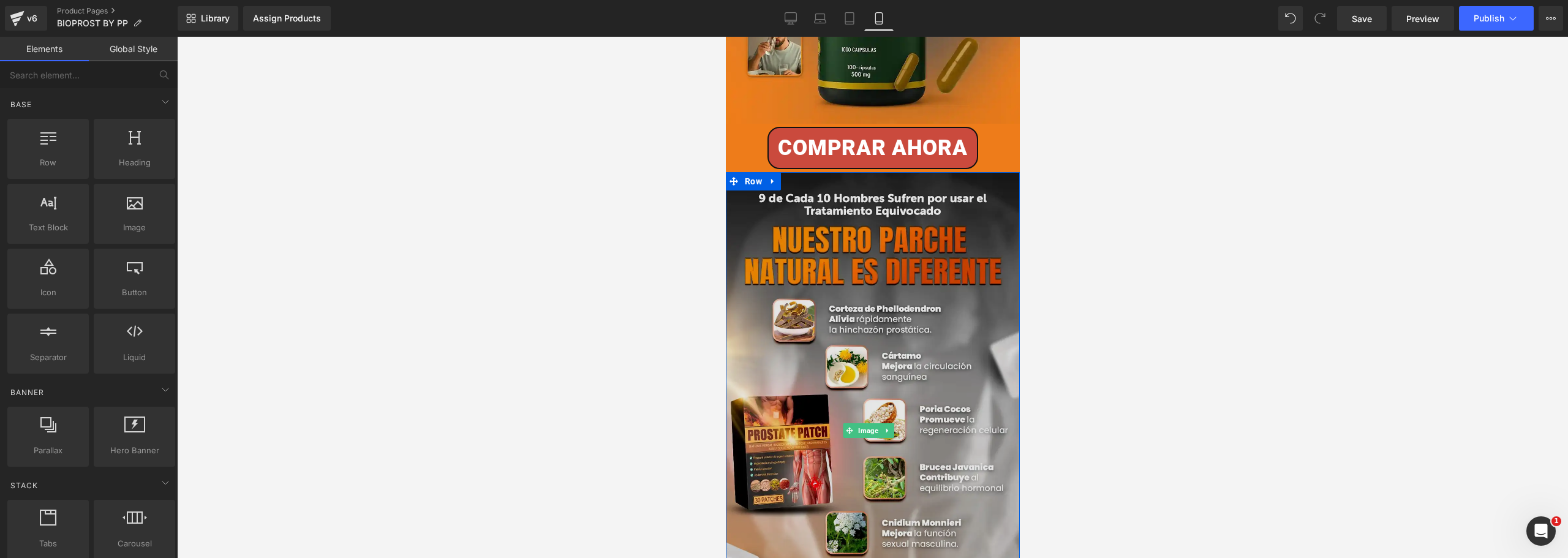
scroll to position [1286, 0]
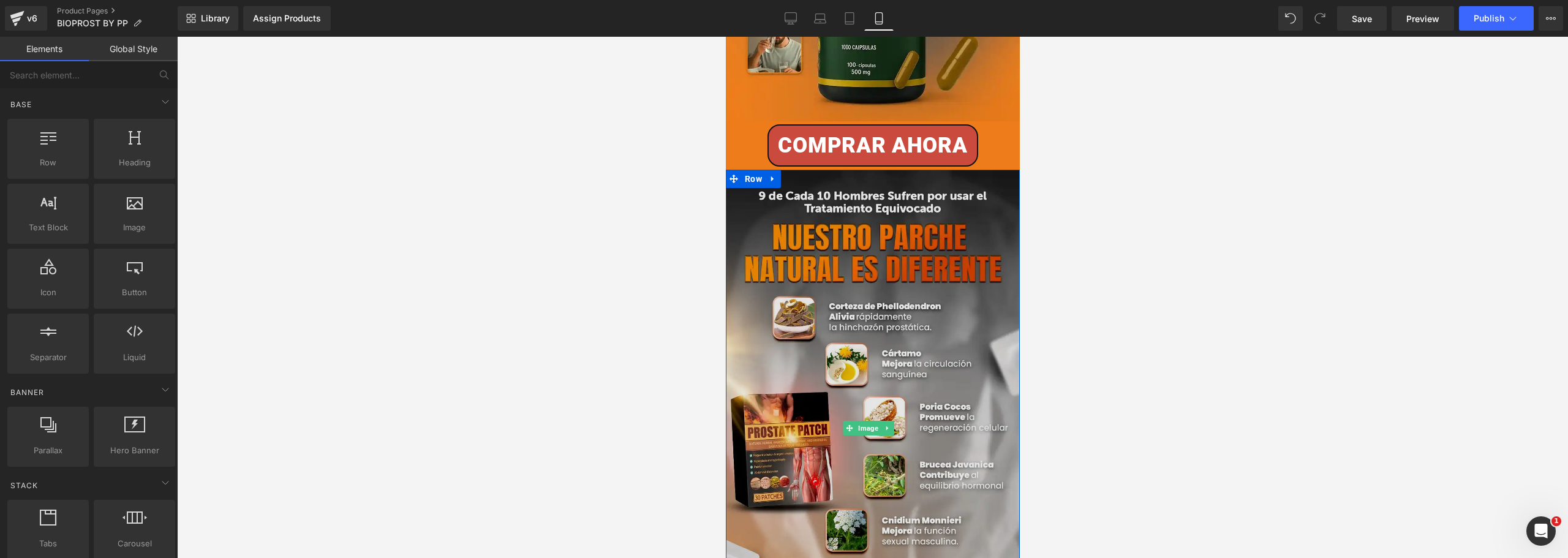
click at [795, 319] on img at bounding box center [872, 428] width 294 height 517
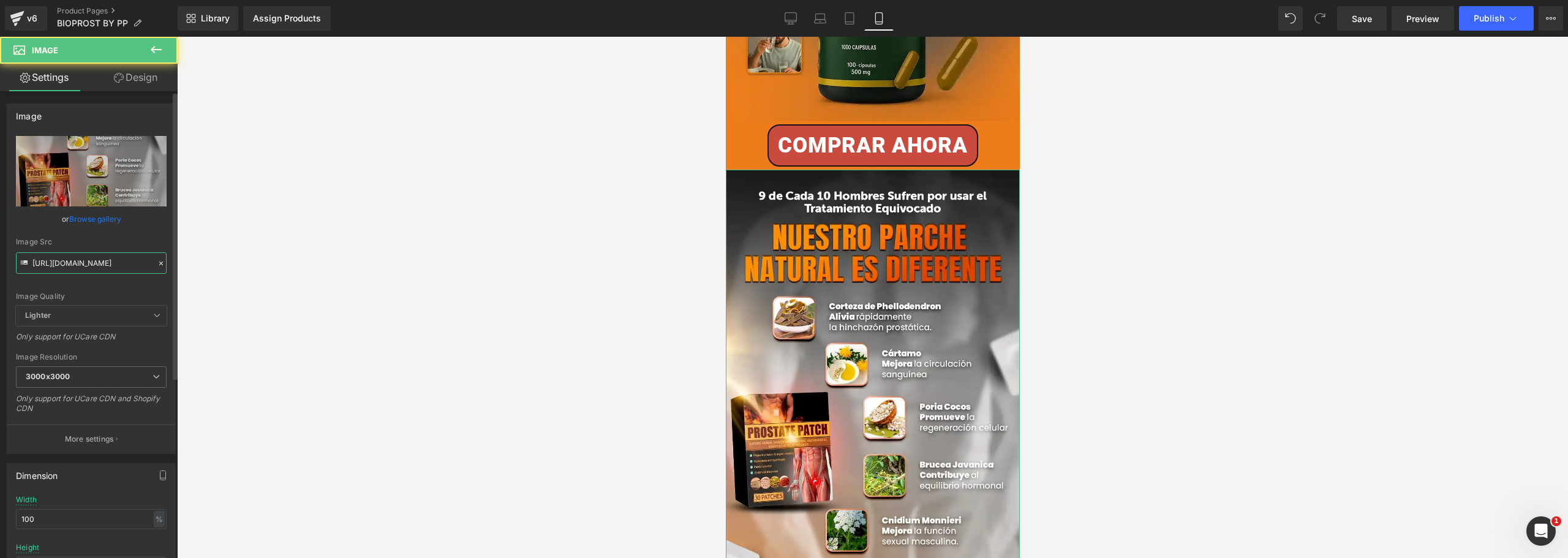
click at [114, 262] on input "[URL][DOMAIN_NAME]" at bounding box center [91, 262] width 150 height 21
paste input "3m7TGwpV/4op"
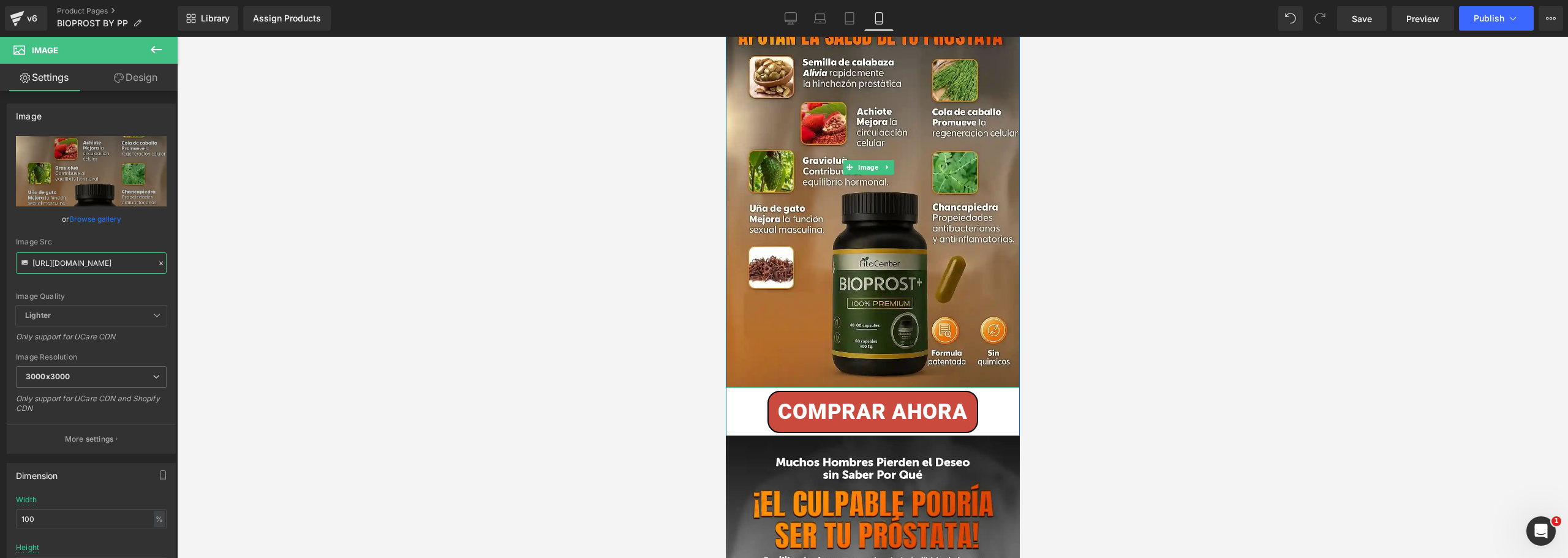
scroll to position [1531, 0]
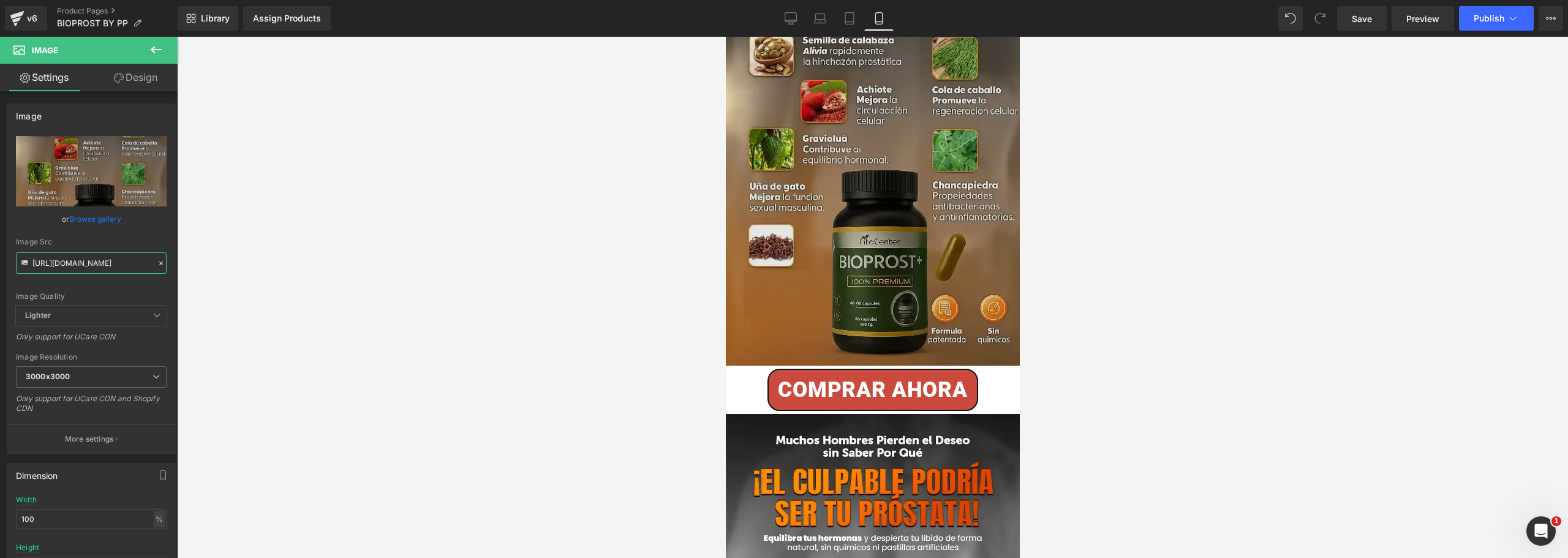
type input "[URL][DOMAIN_NAME]"
click at [746, 302] on img at bounding box center [872, 145] width 294 height 441
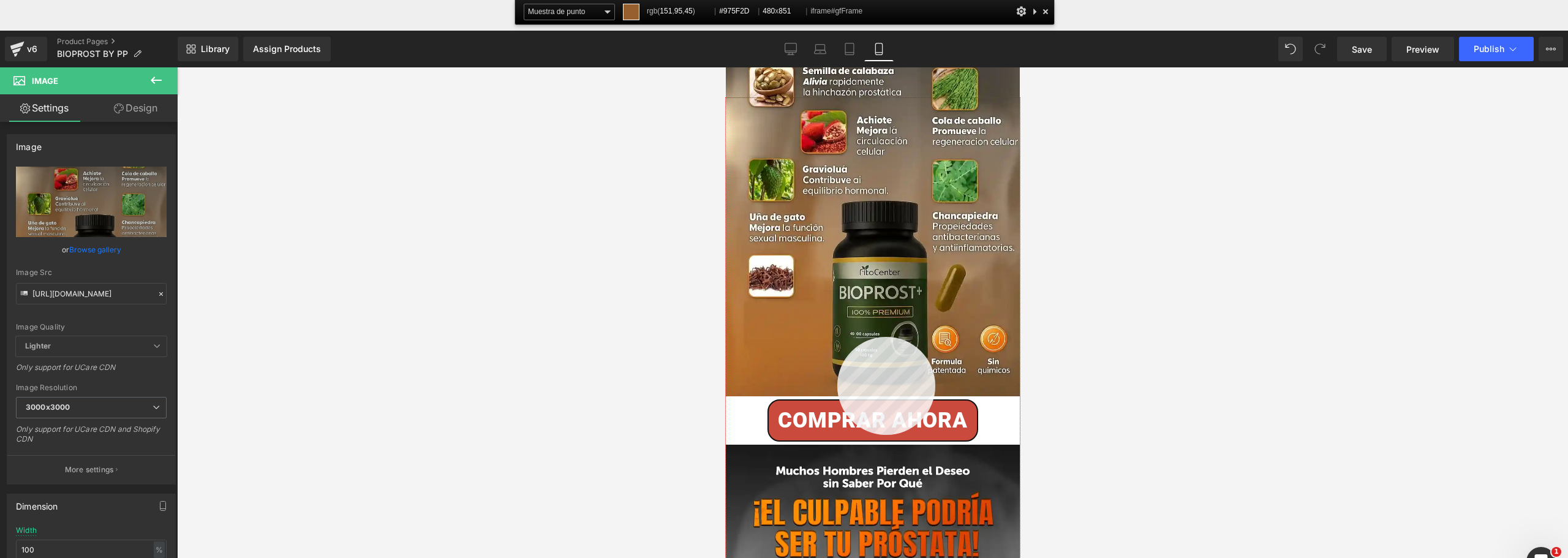
click at [837, 337] on div at bounding box center [873, 358] width 294 height 521
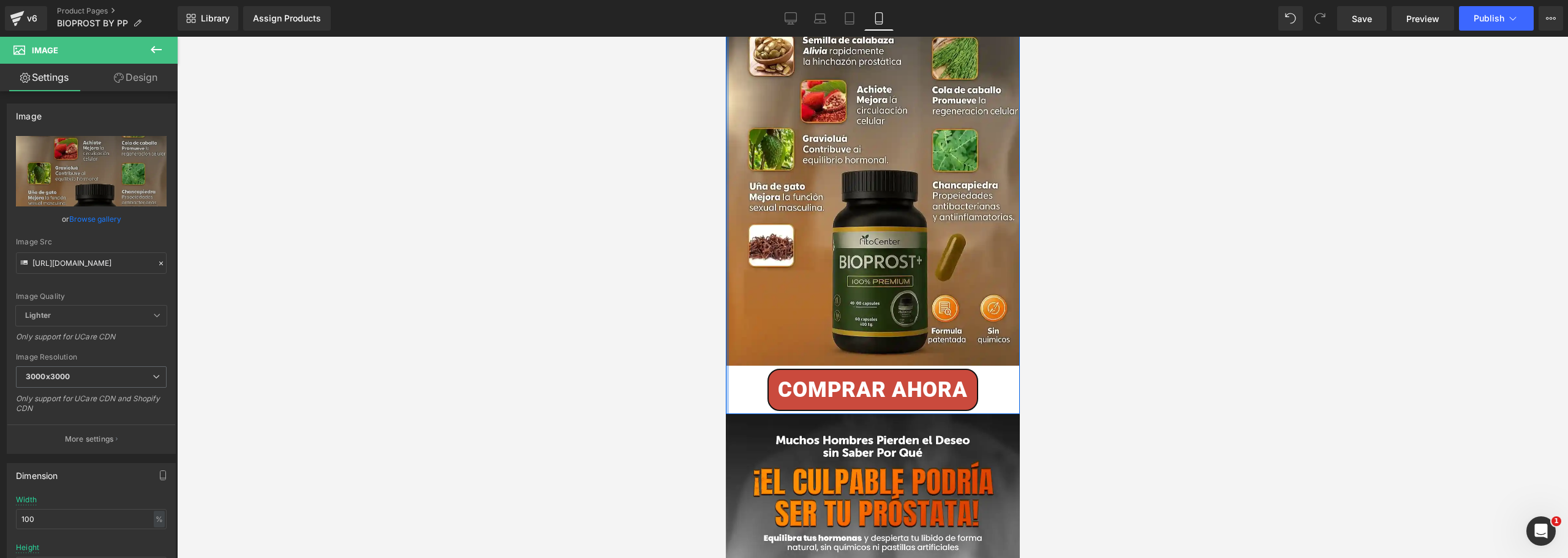
click at [726, 323] on div at bounding box center [727, 169] width 3 height 490
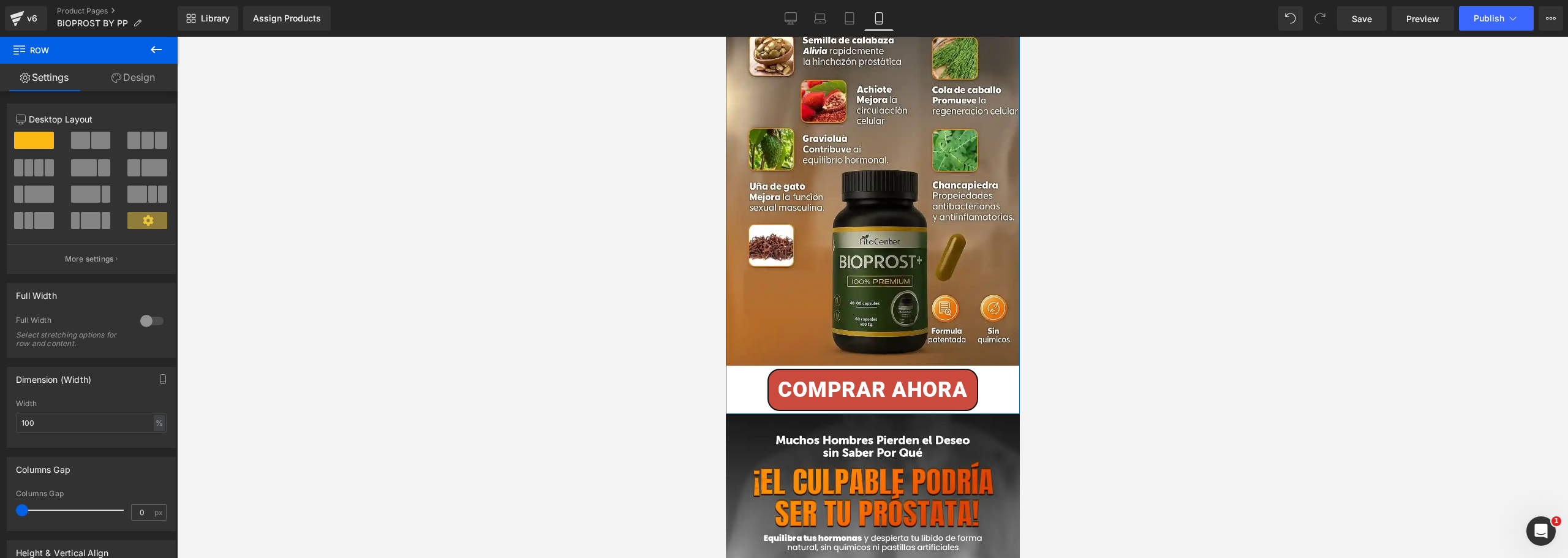
click at [133, 81] on link "Design" at bounding box center [133, 77] width 89 height 28
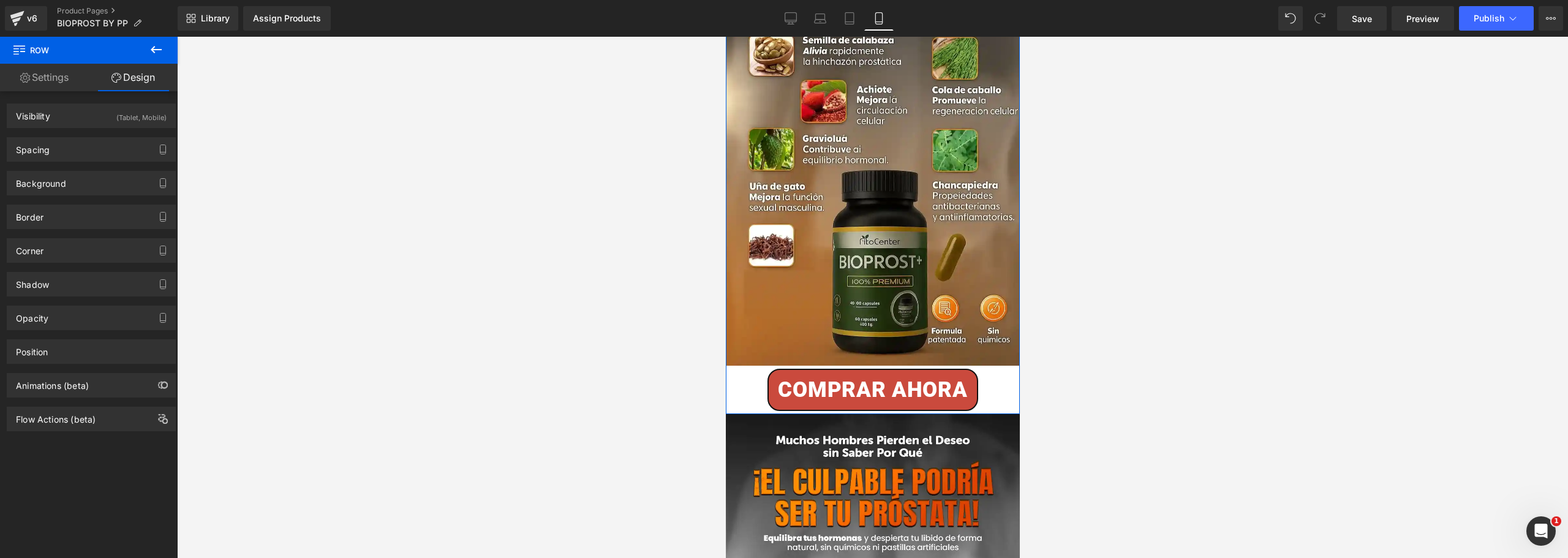
type input "transparent"
type input "0"
click at [54, 185] on div "Background" at bounding box center [41, 180] width 50 height 17
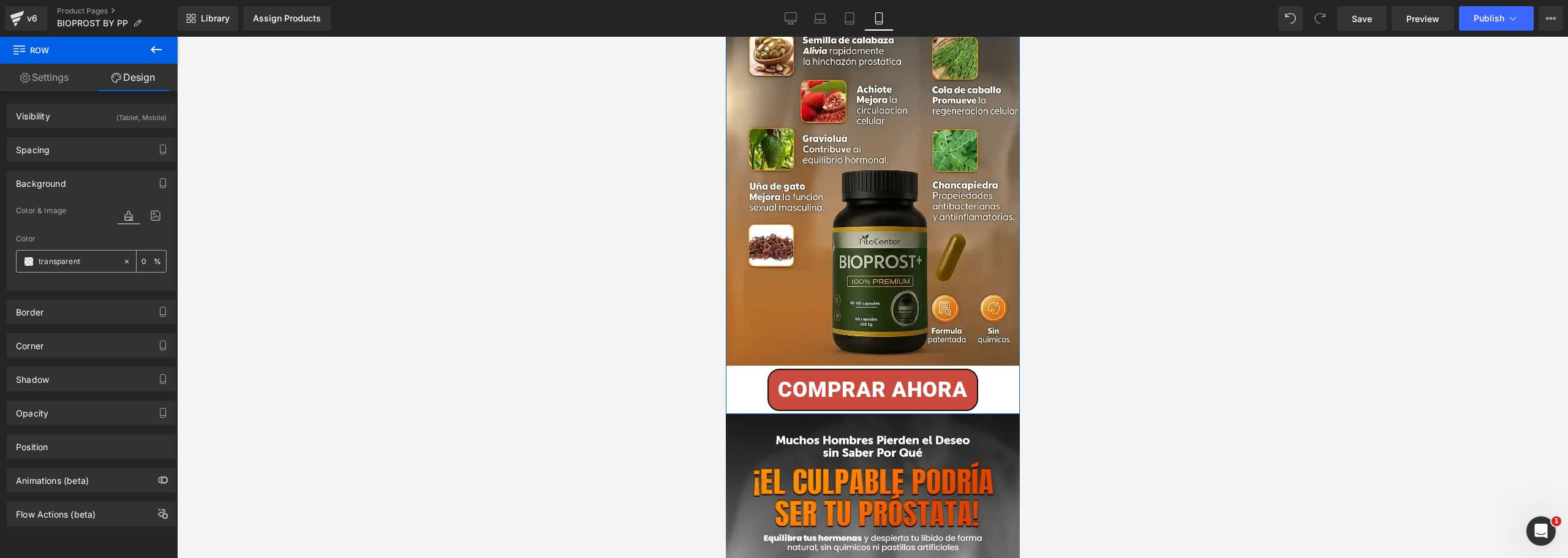
click at [26, 261] on span at bounding box center [29, 261] width 10 height 10
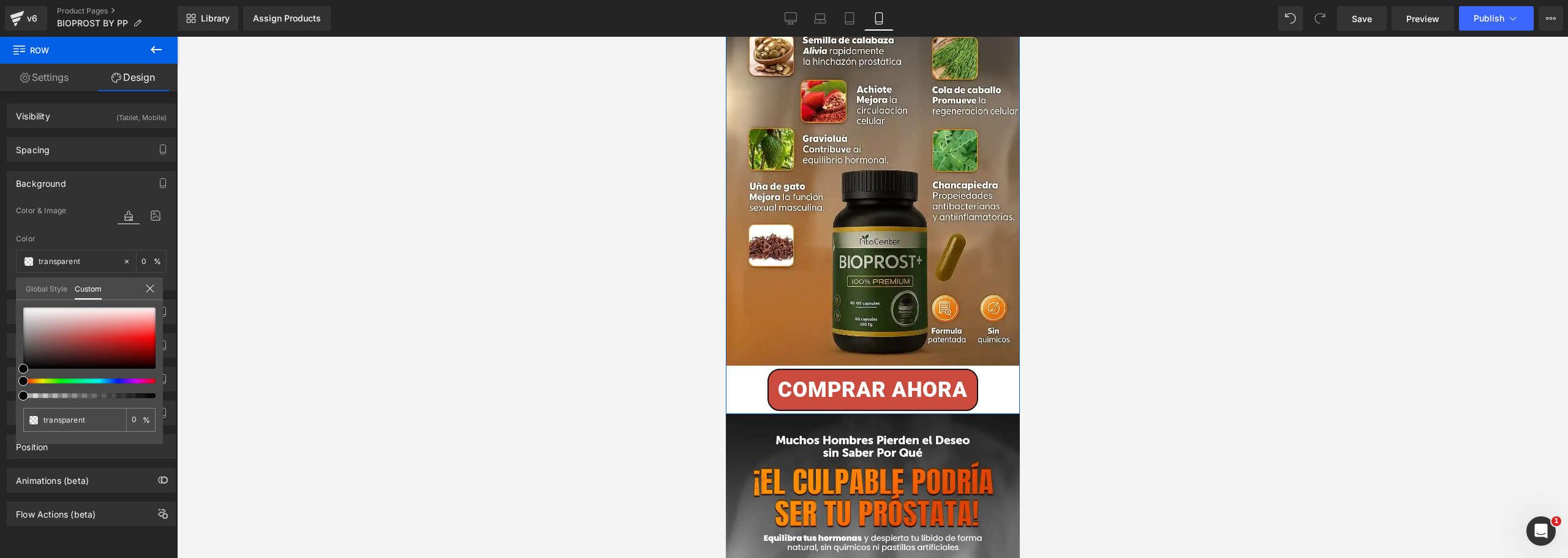
click at [37, 290] on link "Global Style" at bounding box center [46, 288] width 41 height 21
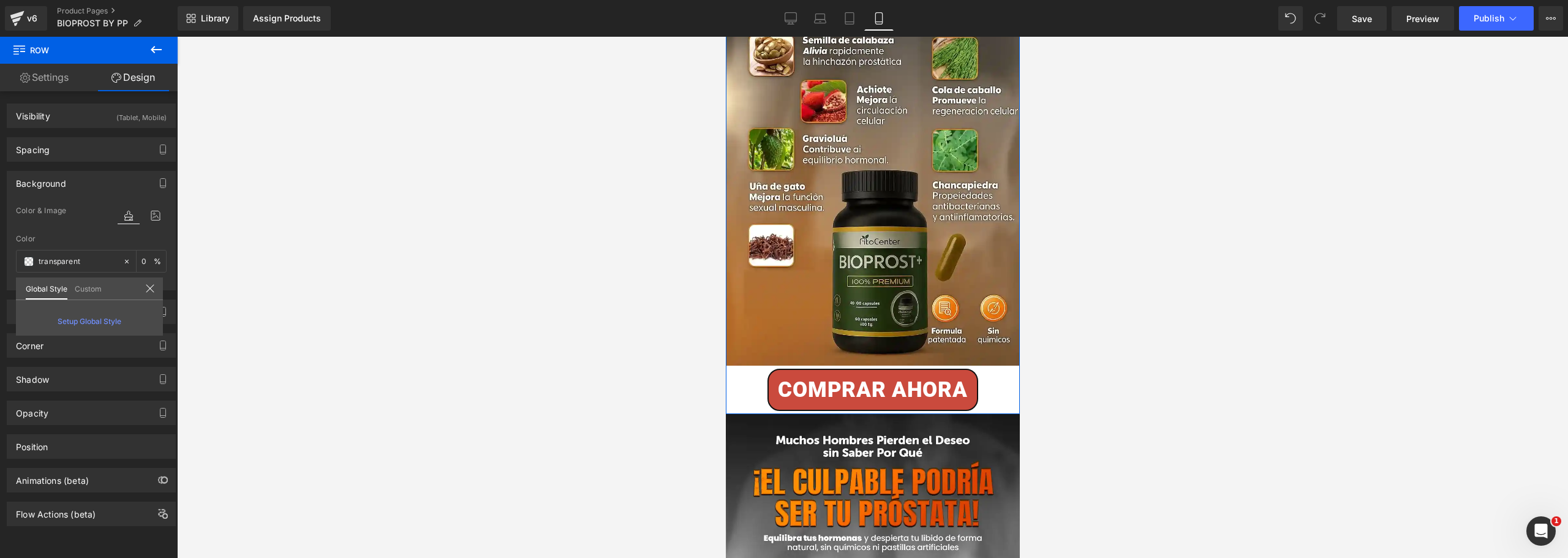
click at [84, 284] on link "Custom" at bounding box center [88, 288] width 27 height 21
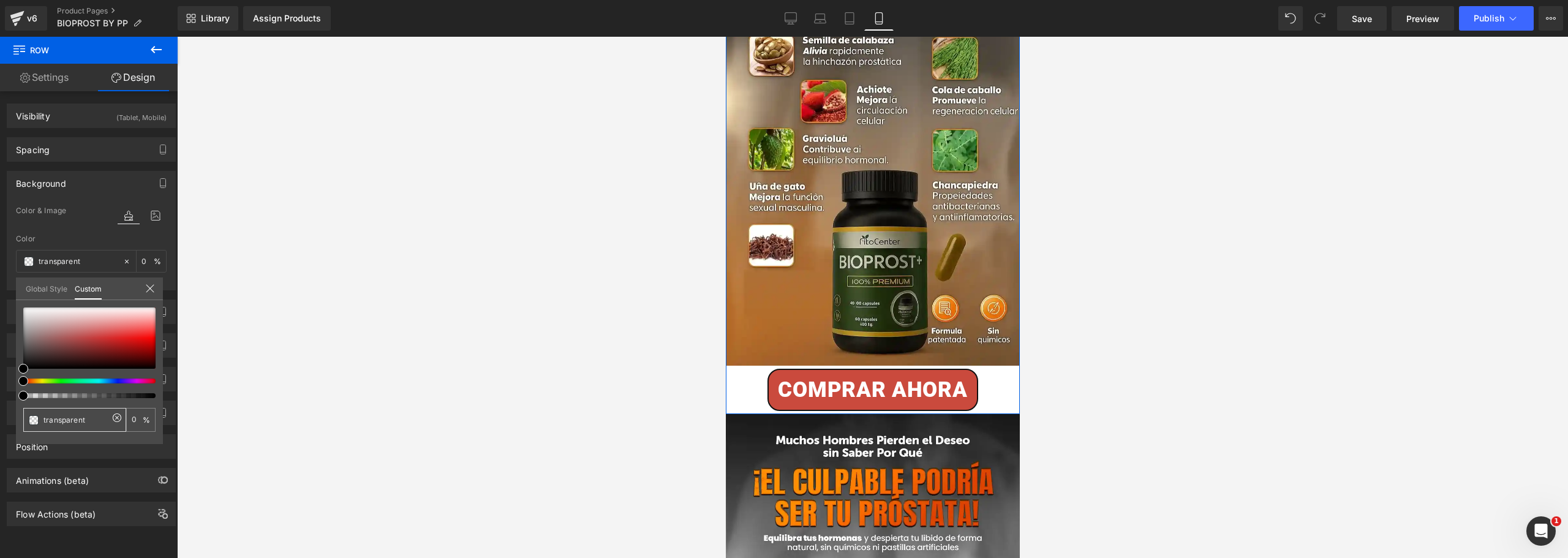
click at [81, 422] on input "transparent" at bounding box center [76, 420] width 65 height 13
paste input "#975F2D"
type input "#975F2D"
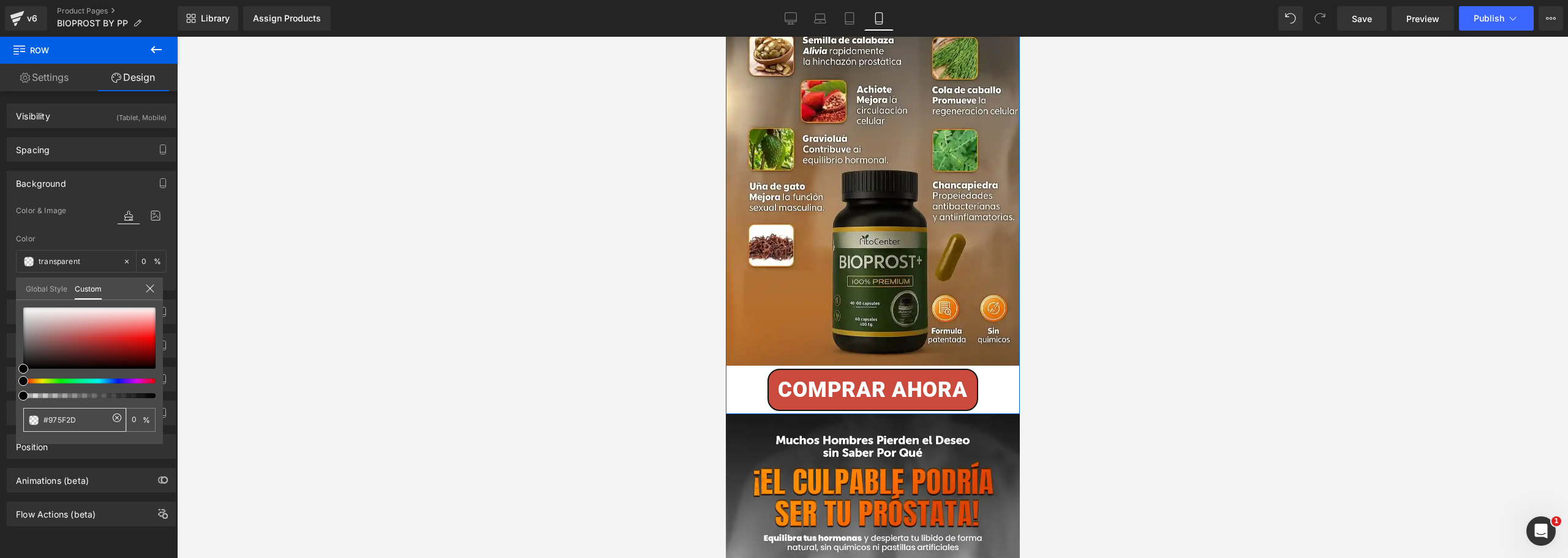
type input "#975F2D"
type input "100"
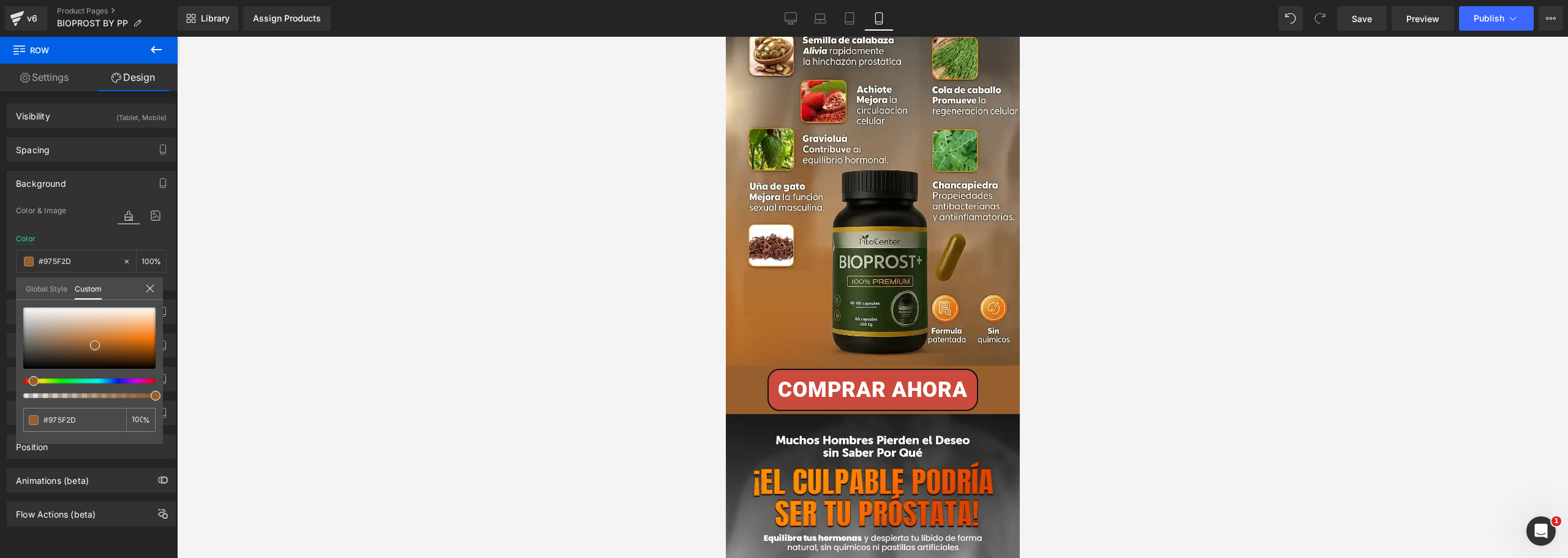
type input "#975F2D"
type input "#975f2d"
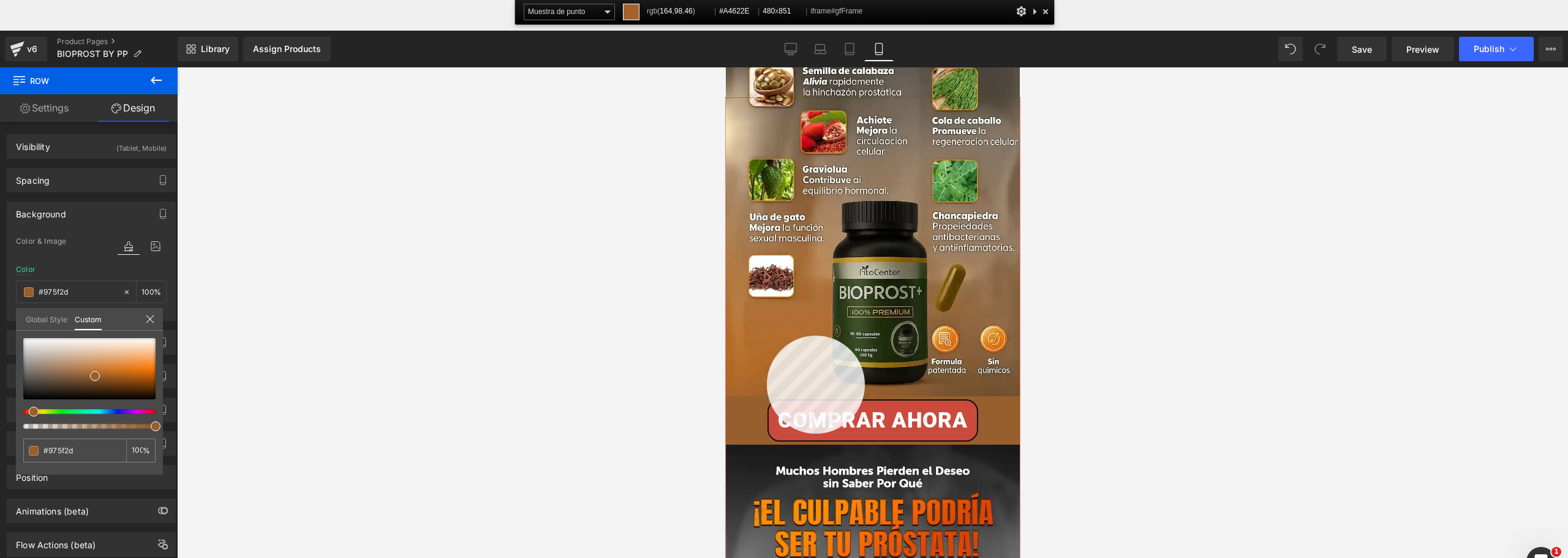
click at [767, 335] on div at bounding box center [873, 358] width 294 height 521
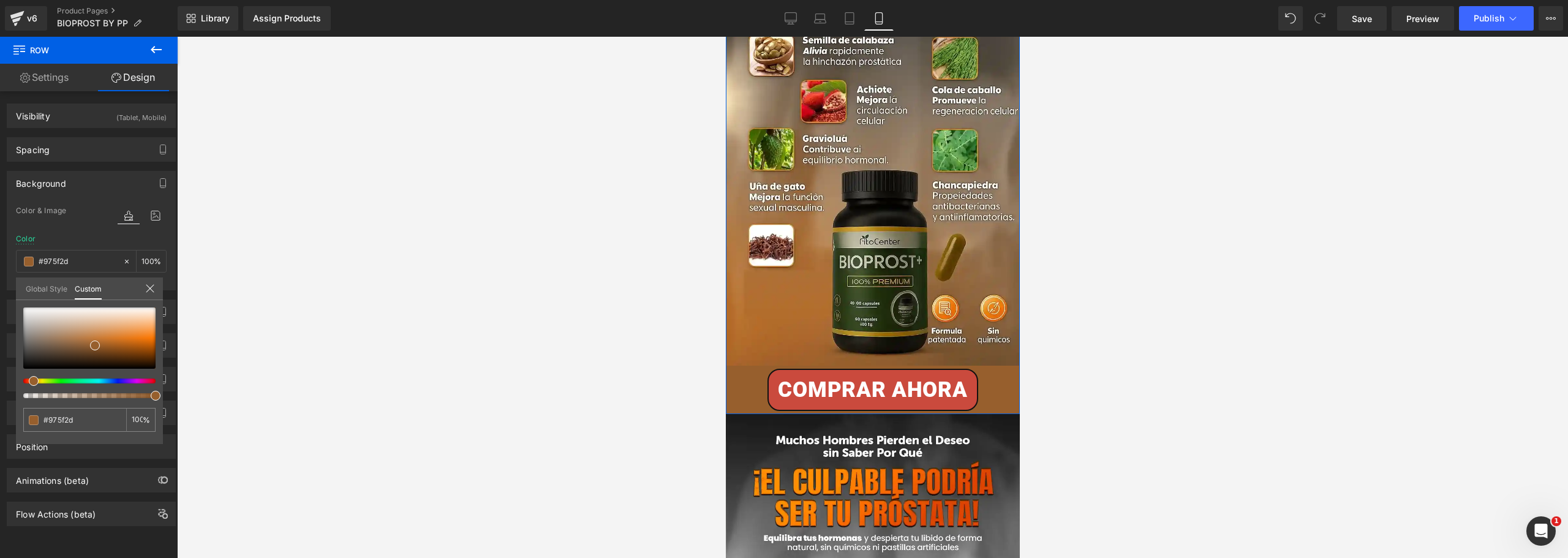
drag, startPoint x: 84, startPoint y: 448, endPoint x: 0, endPoint y: 446, distance: 84.0
click at [0, 290] on div "Background Color & Image color rgba(151, 95, 45, 1) Color #975f2d 100 % Image R…" at bounding box center [91, 226] width 183 height 129
paste input "A4622F"
type input "#A4622F"
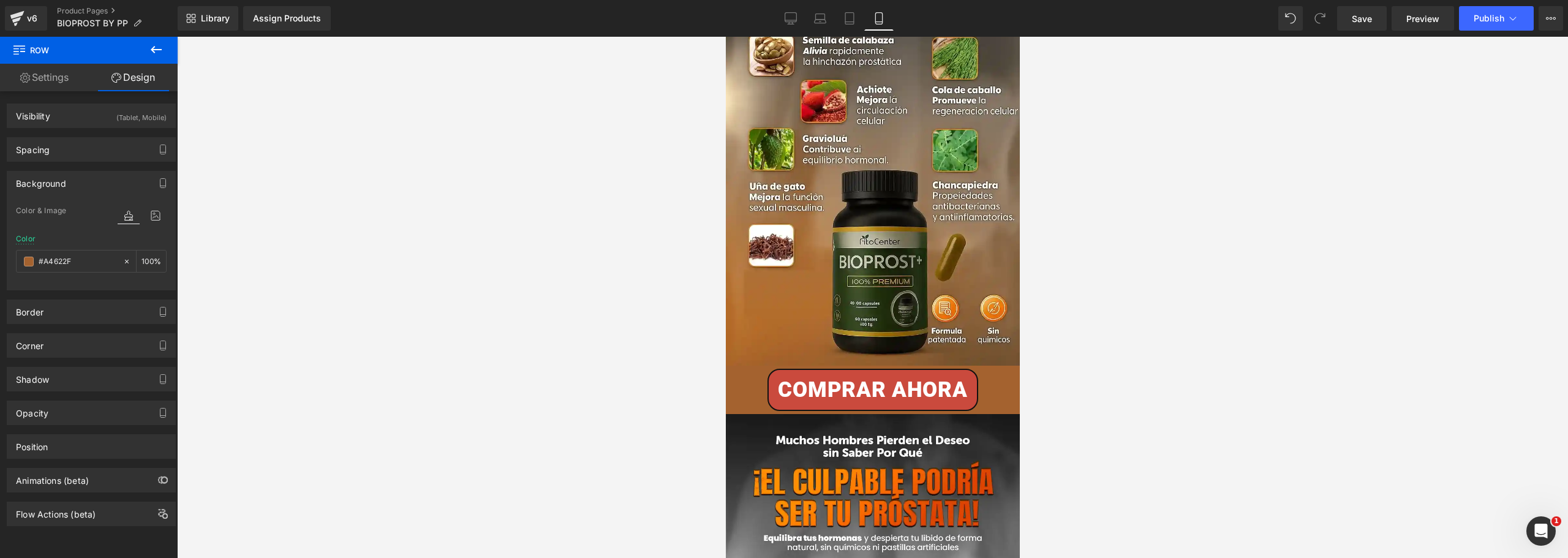
click at [407, 364] on div at bounding box center [872, 297] width 1391 height 521
click at [728, 303] on div at bounding box center [727, 169] width 3 height 490
click at [32, 238] on div "Color" at bounding box center [26, 238] width 20 height 8
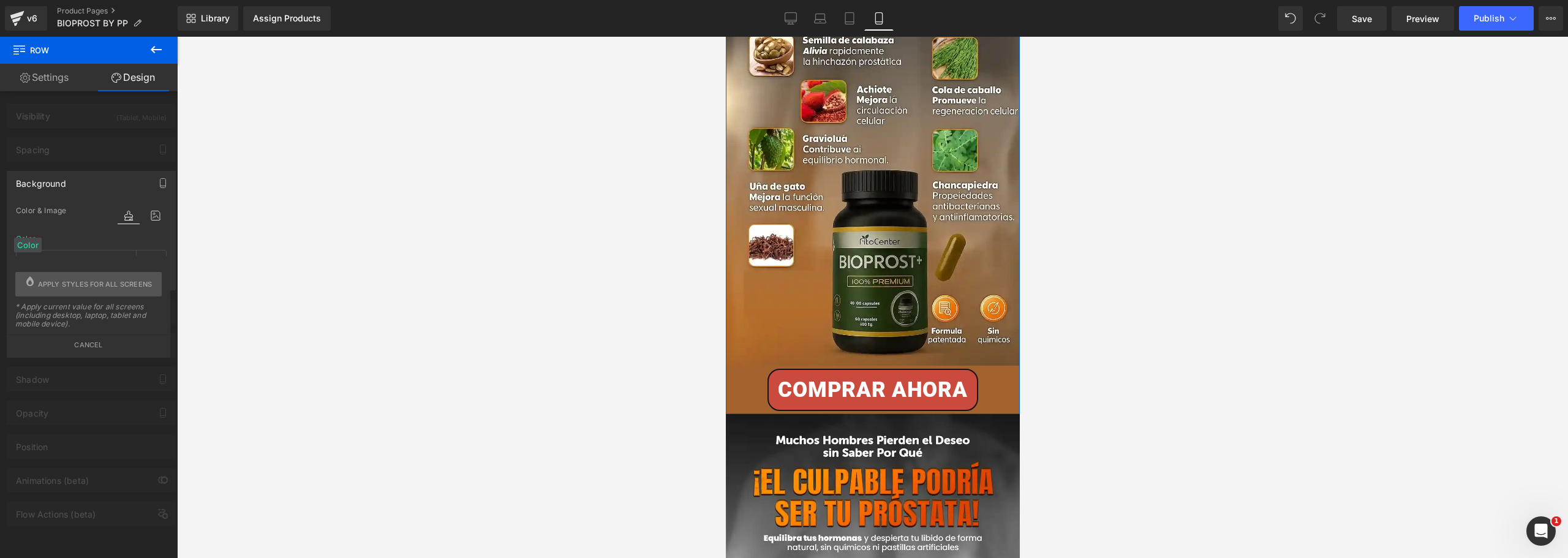
click at [27, 239] on div "Color" at bounding box center [28, 245] width 28 height 15
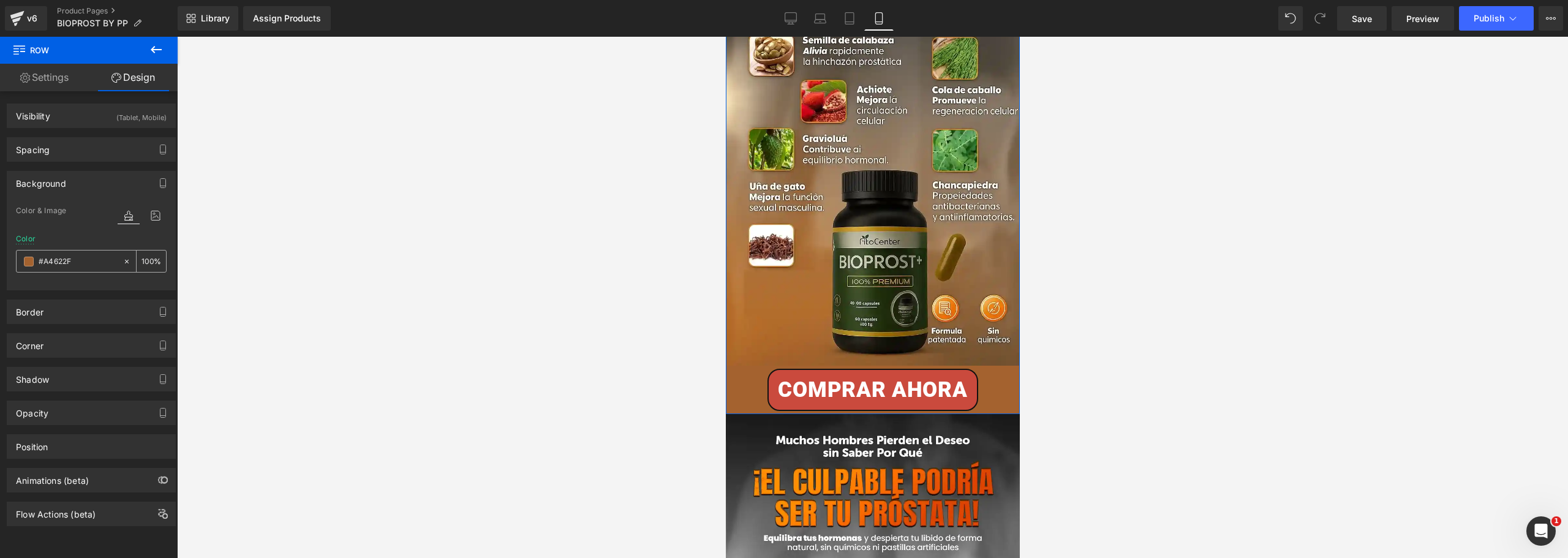
click at [30, 259] on span at bounding box center [29, 261] width 10 height 10
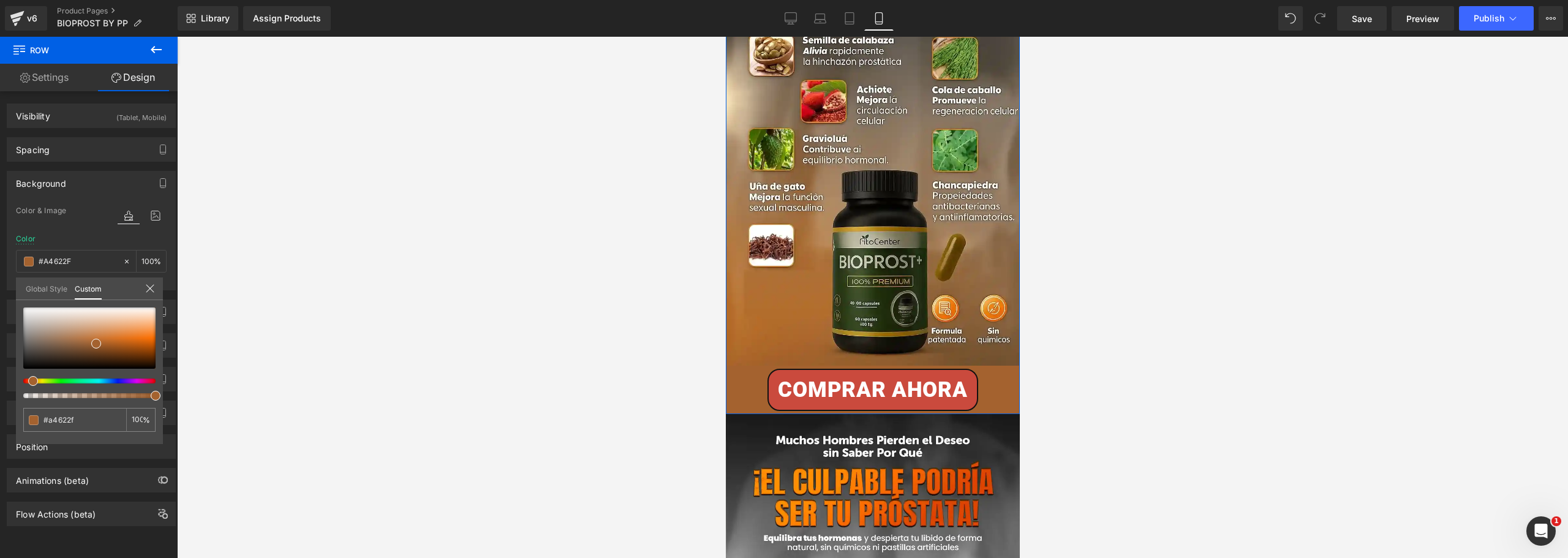
click at [149, 291] on icon at bounding box center [150, 288] width 10 height 10
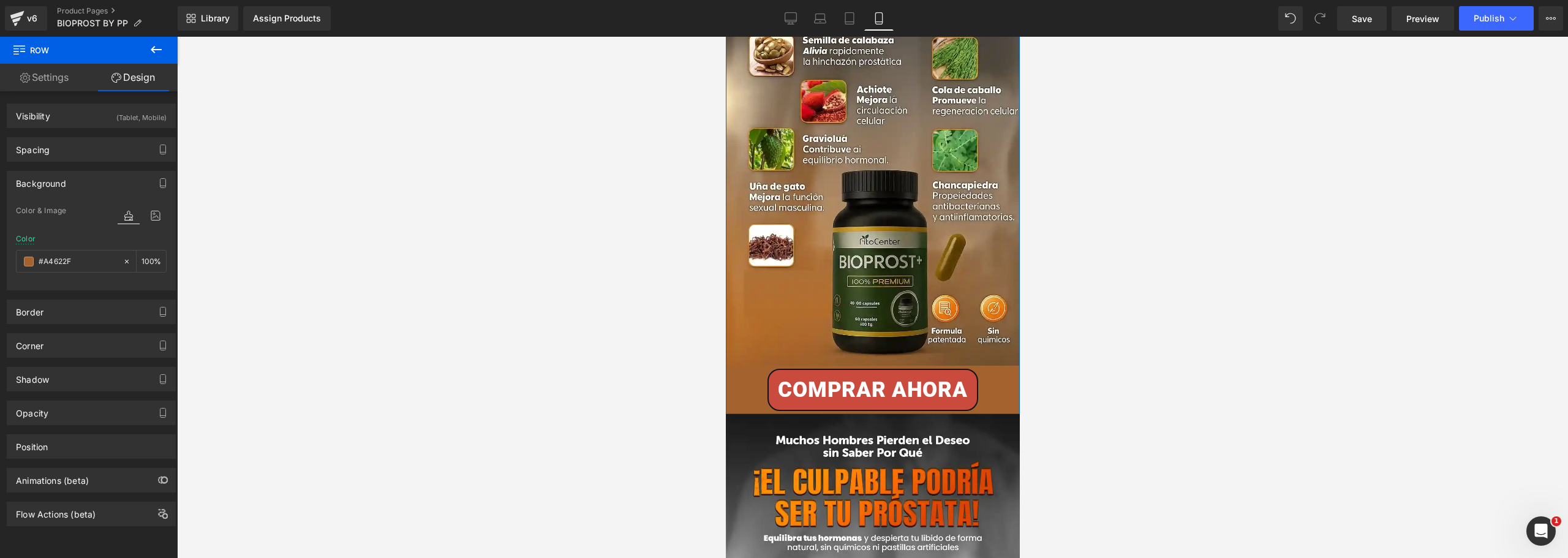
click at [153, 242] on div "Color #A4622F 100 %" at bounding box center [91, 260] width 150 height 52
click at [1078, 321] on div at bounding box center [872, 297] width 1391 height 521
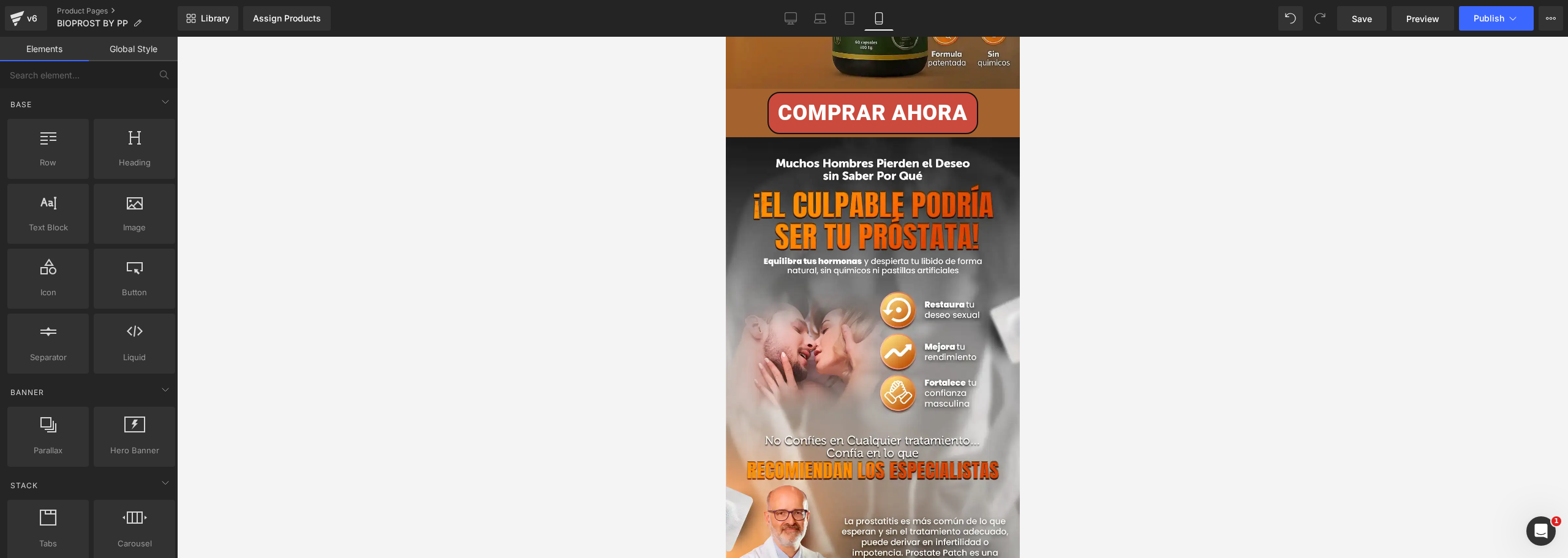
scroll to position [1837, 0]
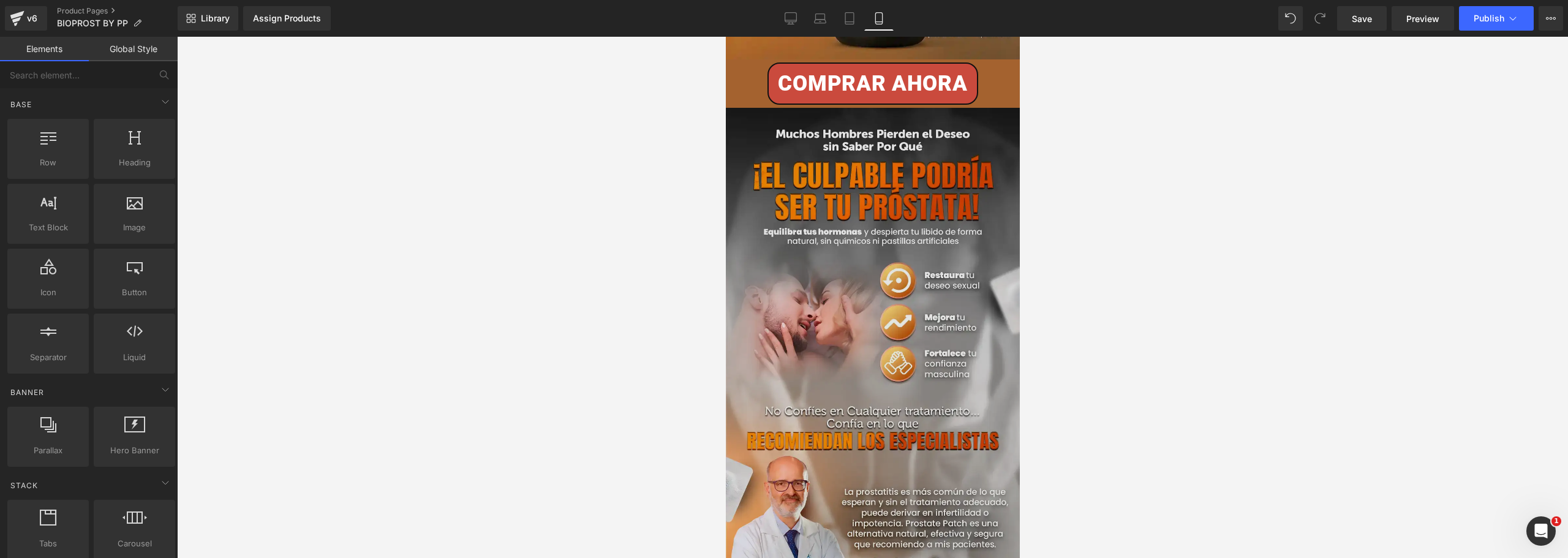
click at [856, 349] on img at bounding box center [872, 365] width 294 height 517
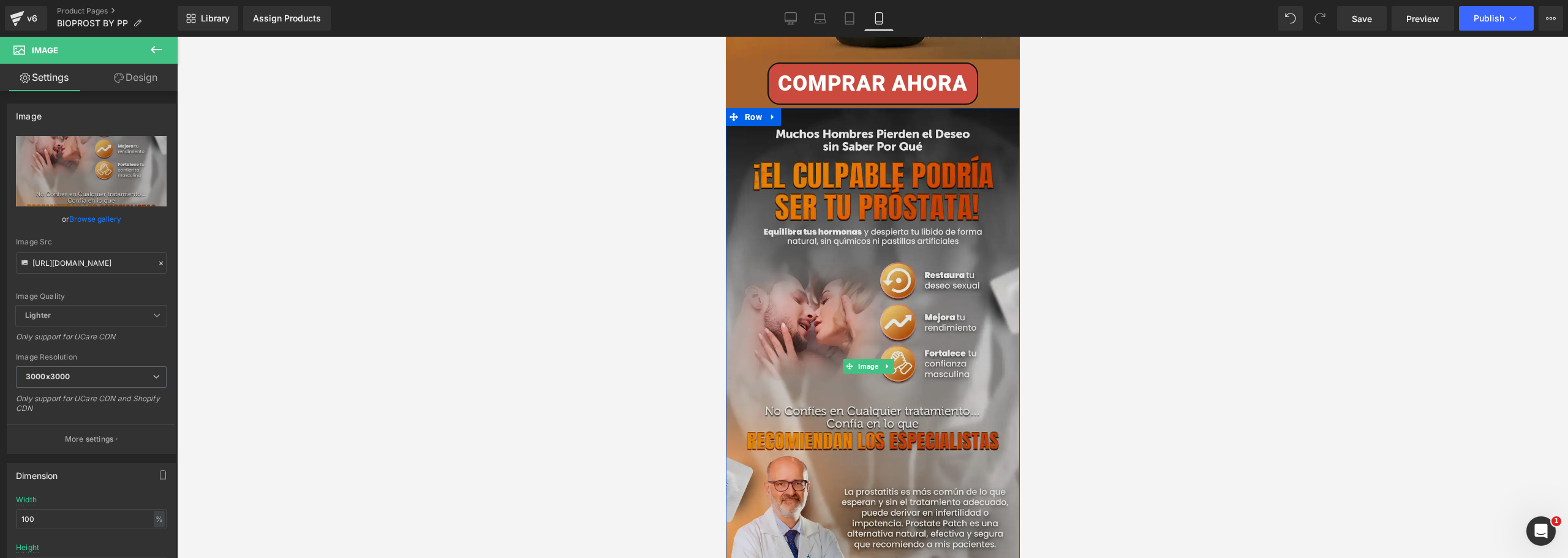
click at [800, 300] on img at bounding box center [872, 365] width 294 height 517
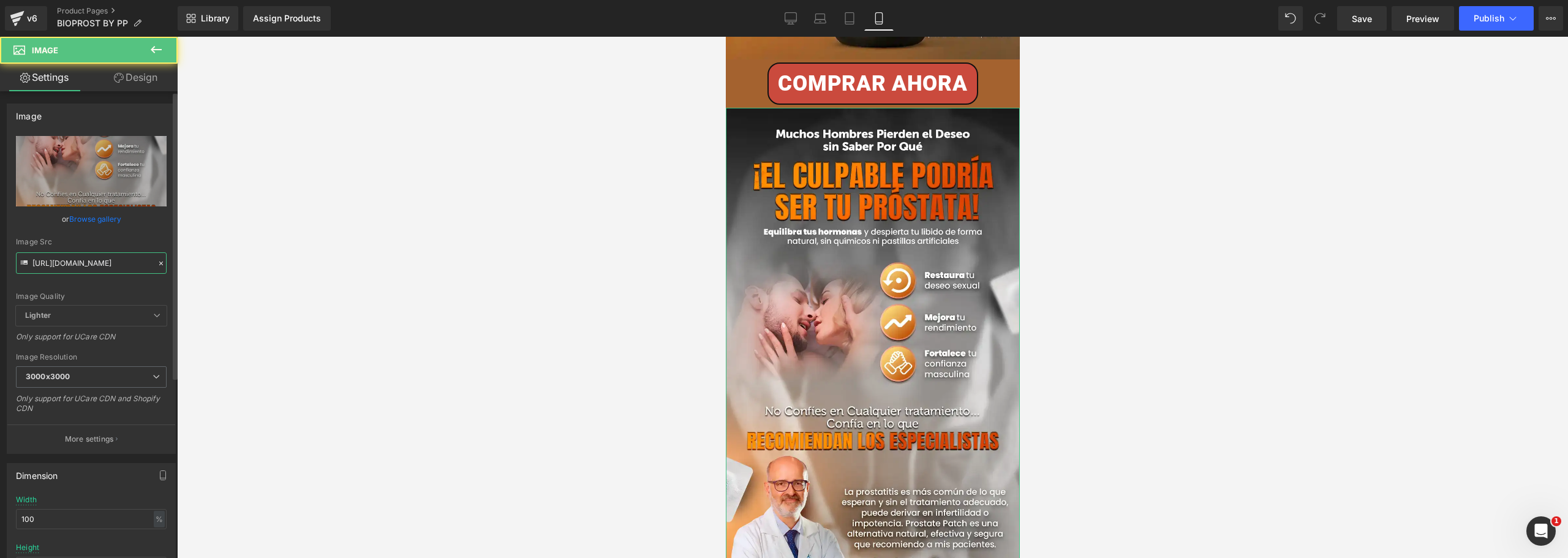
click at [71, 262] on input "[URL][DOMAIN_NAME]" at bounding box center [91, 262] width 150 height 21
paste input "bgh9KJzv/5op"
type input "[URL][DOMAIN_NAME]"
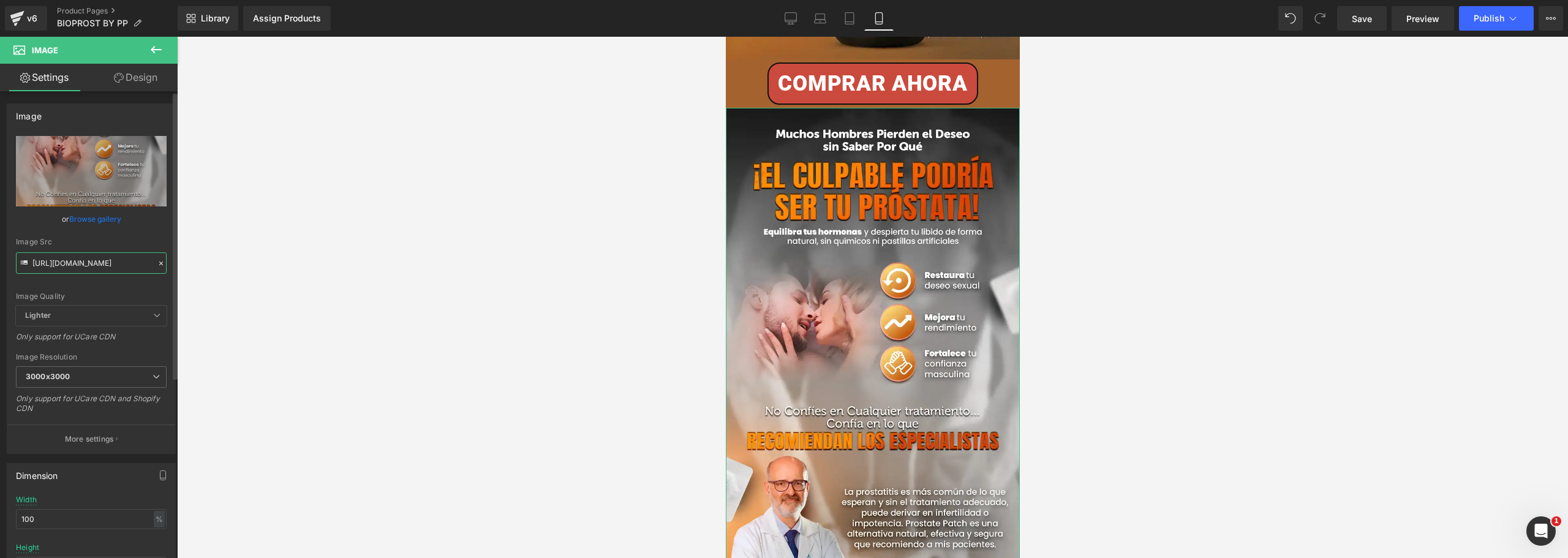
scroll to position [0, 12]
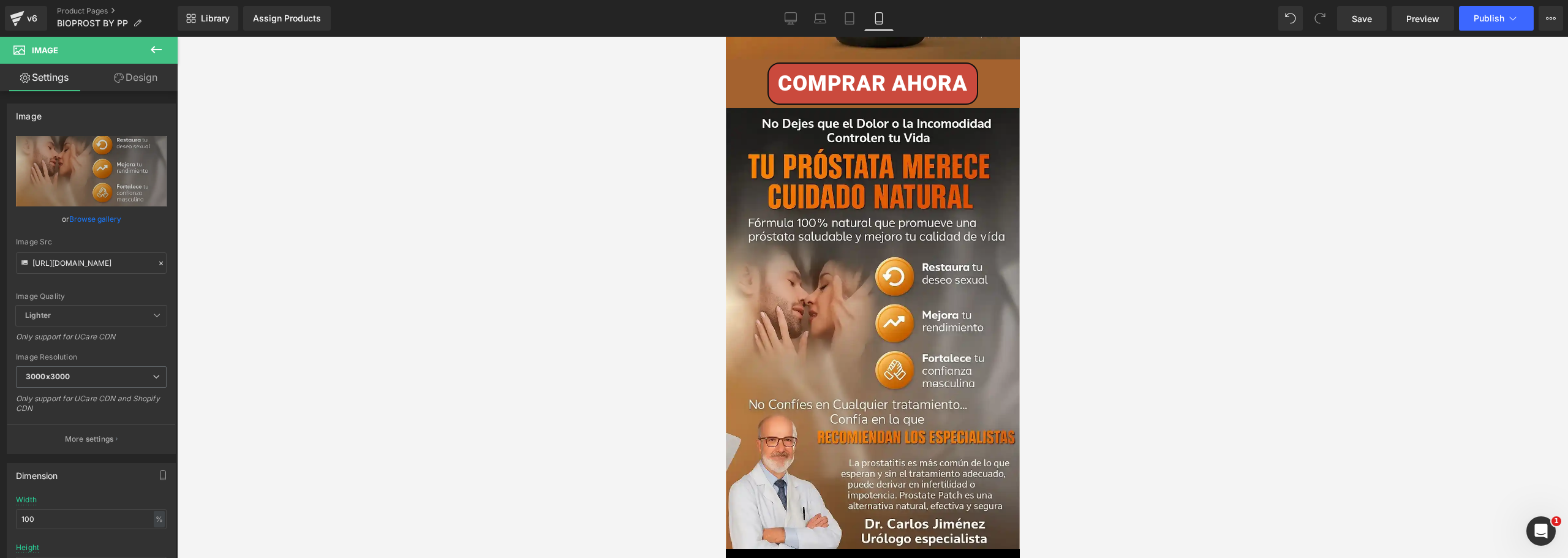
click at [638, 306] on div at bounding box center [872, 297] width 1391 height 521
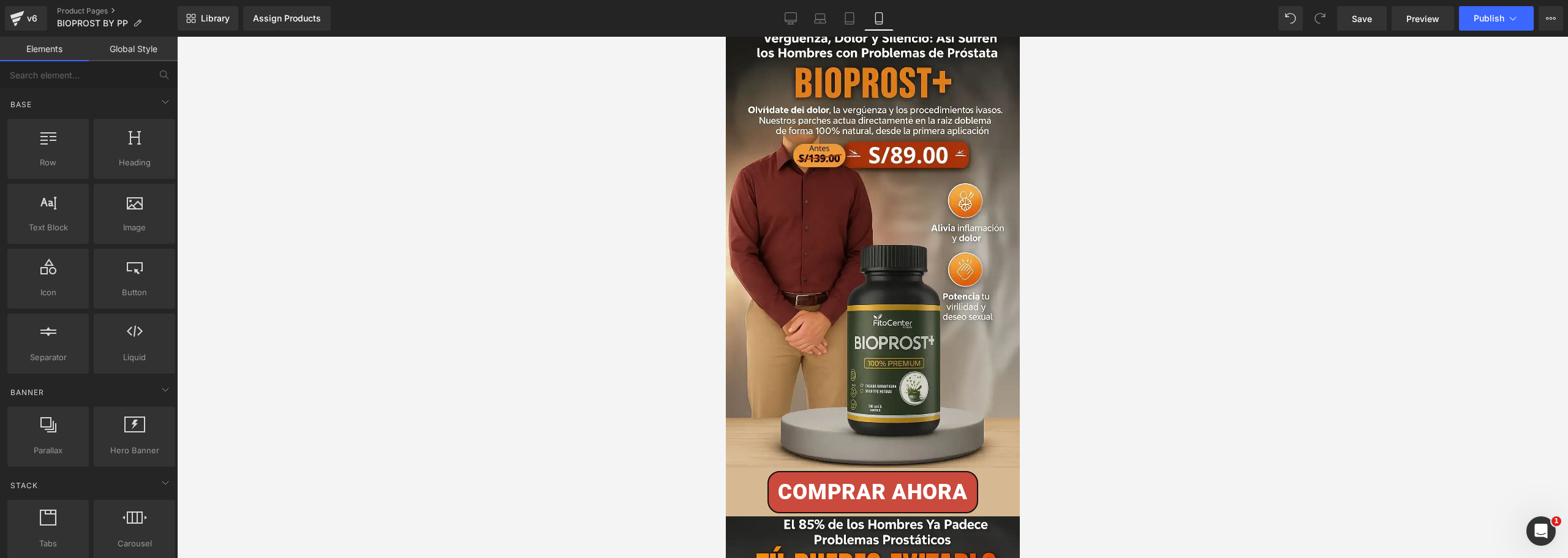
scroll to position [0, 0]
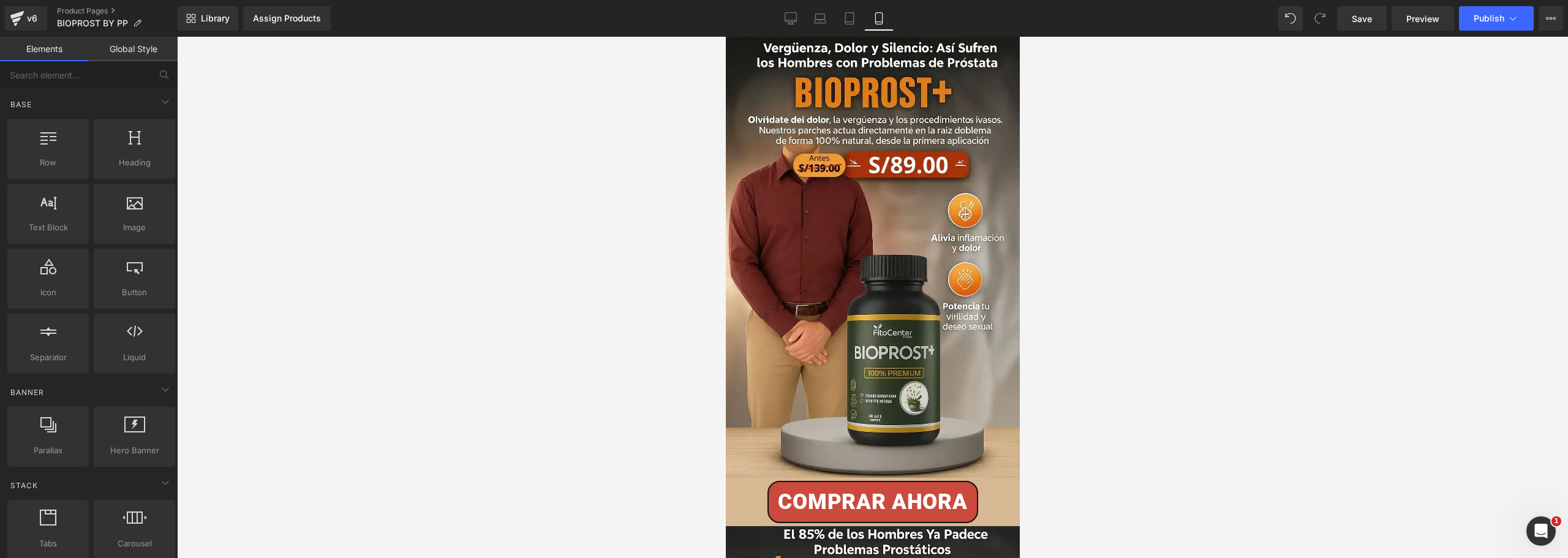
click at [556, 301] on div at bounding box center [872, 297] width 1391 height 521
click at [284, 24] on link "Assign Products" at bounding box center [287, 18] width 87 height 25
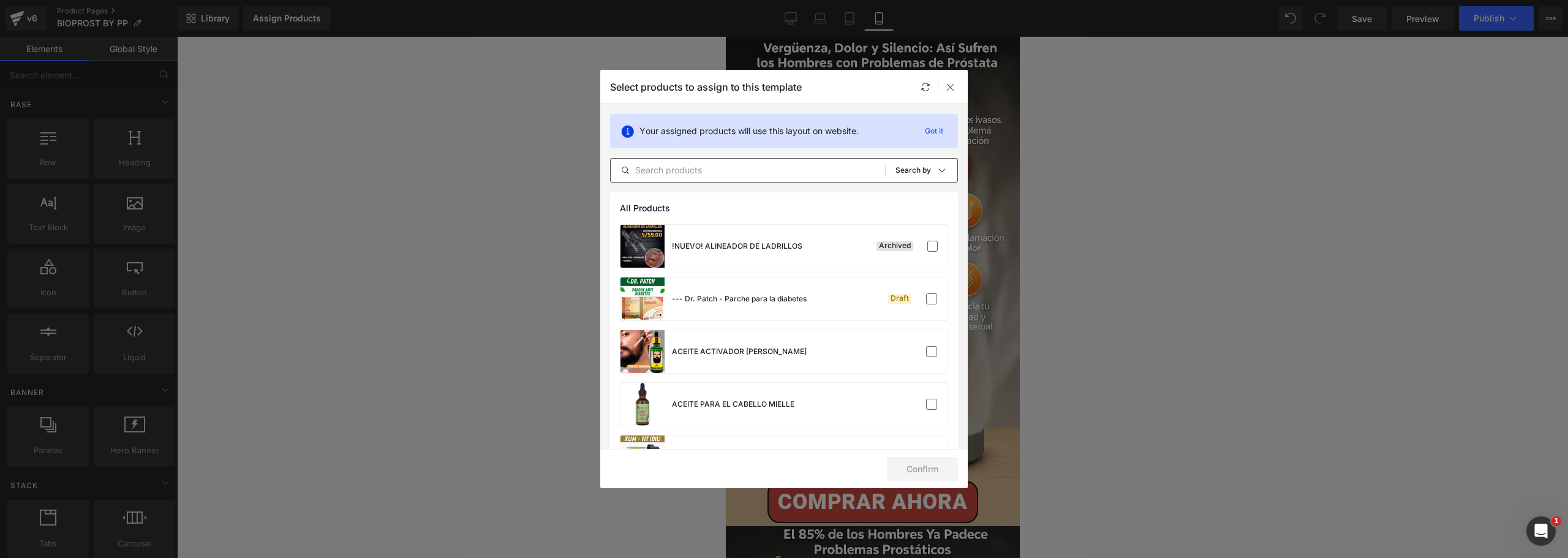
click at [715, 169] on input "text" at bounding box center [748, 171] width 275 height 15
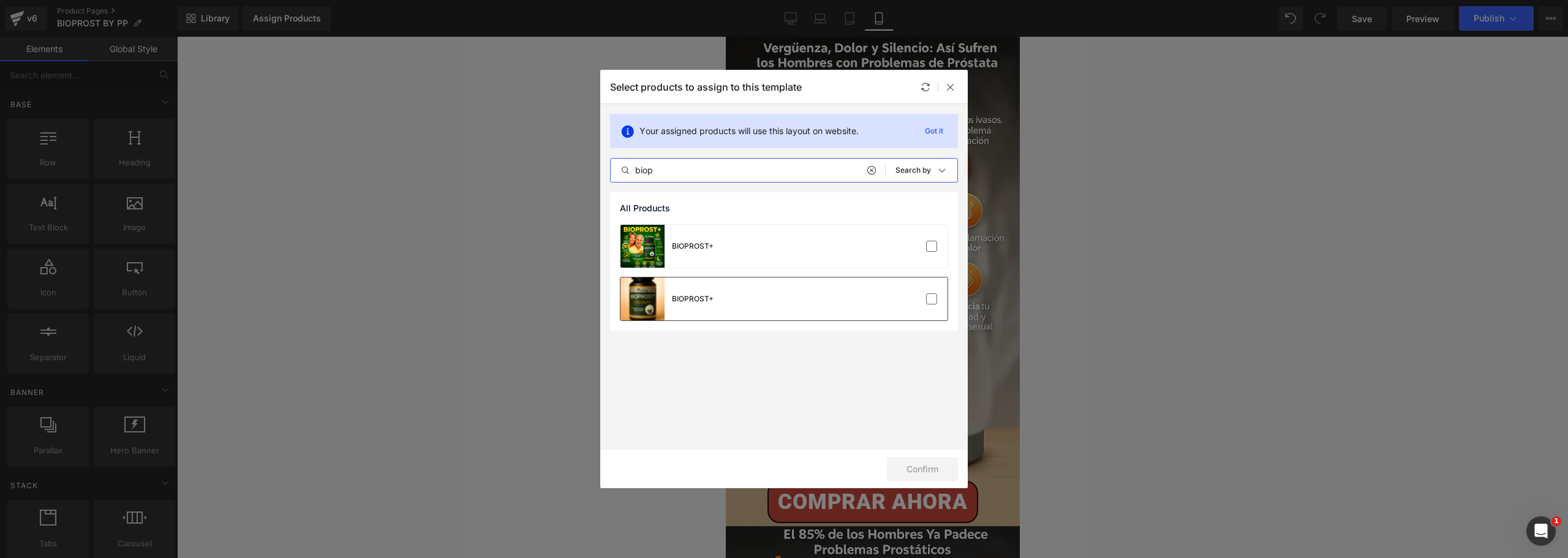
type input "biop"
click at [716, 287] on div "BIOPROST+" at bounding box center [784, 299] width 327 height 43
click at [919, 468] on button "Confirm" at bounding box center [922, 469] width 71 height 25
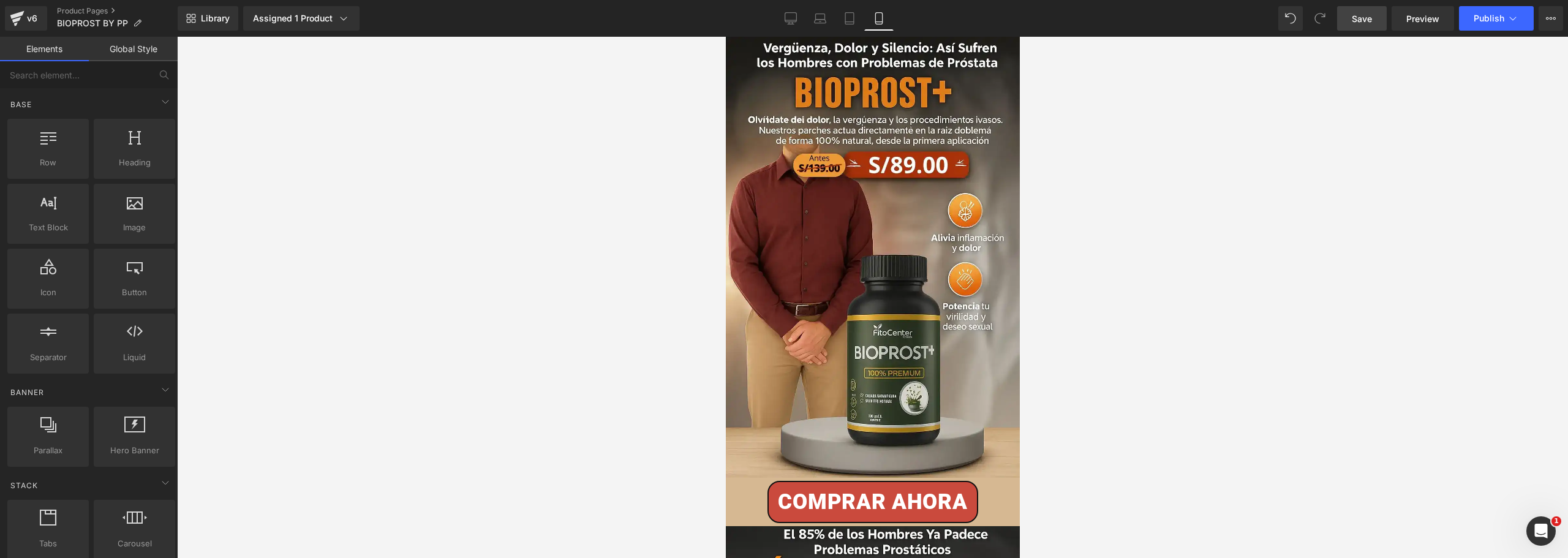
click at [1357, 20] on span "Save" at bounding box center [1362, 18] width 20 height 13
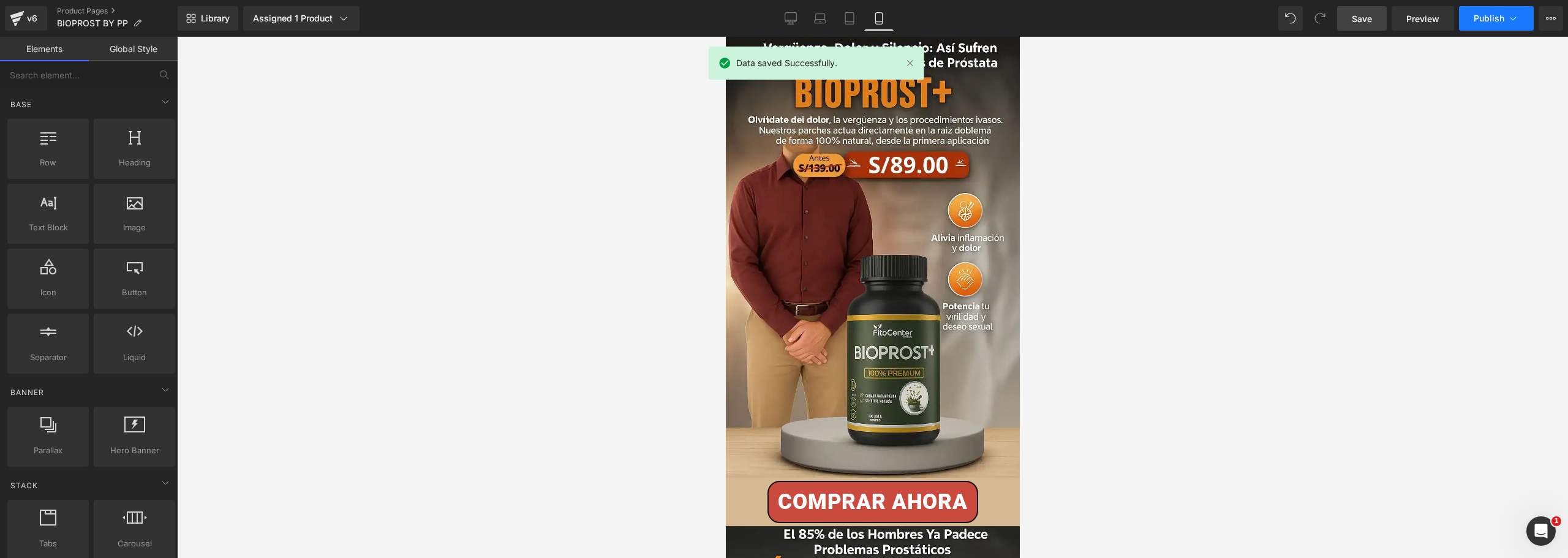
click at [1476, 19] on span "Publish" at bounding box center [1489, 18] width 31 height 10
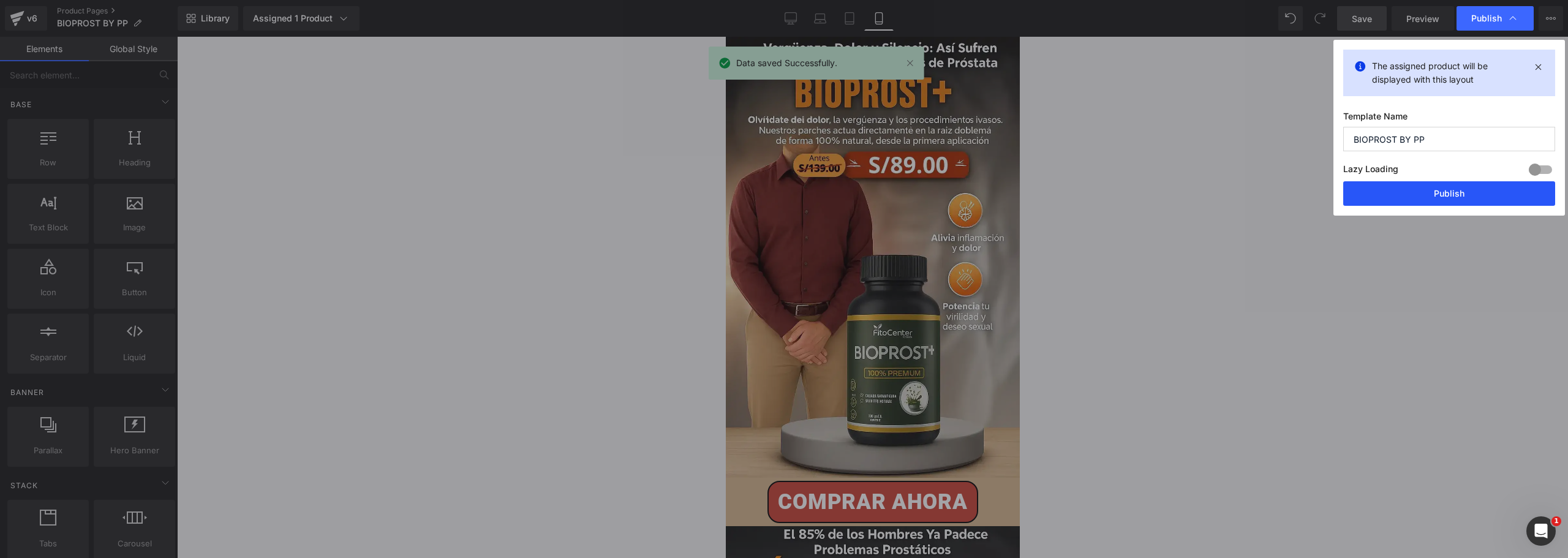
click at [1396, 193] on button "Publish" at bounding box center [1450, 193] width 212 height 25
